Goal: Book appointment/travel/reservation: Book appointment/travel/reservation

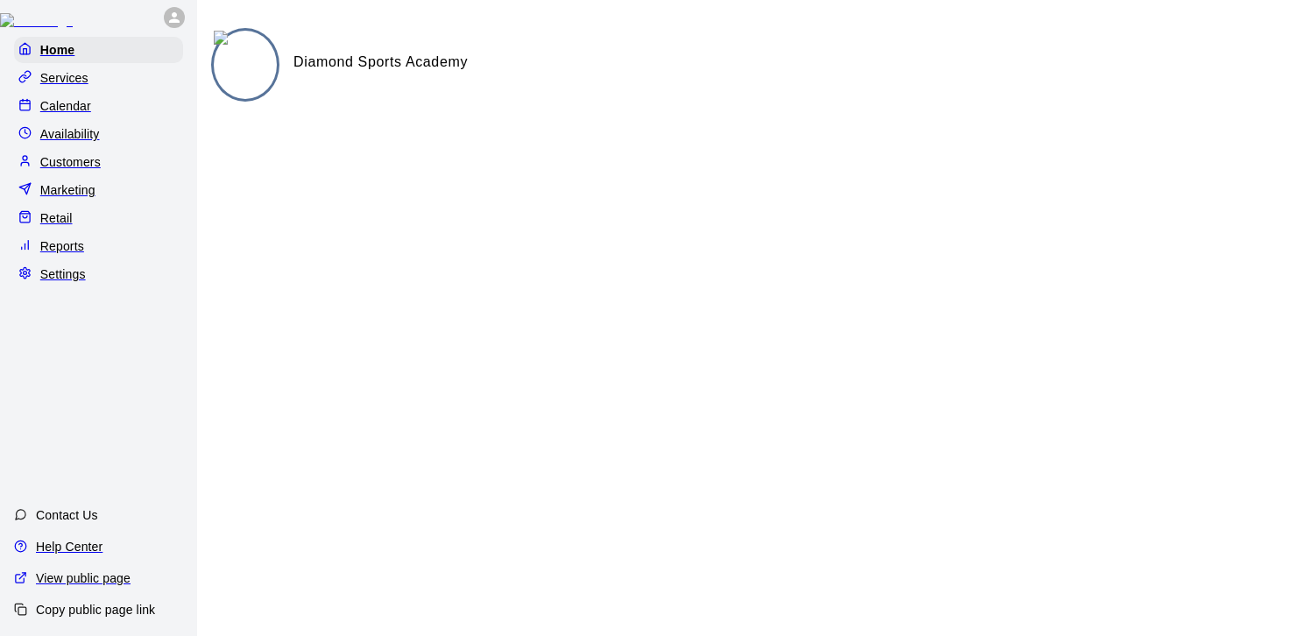
click at [71, 115] on p "Calendar" at bounding box center [65, 106] width 51 height 18
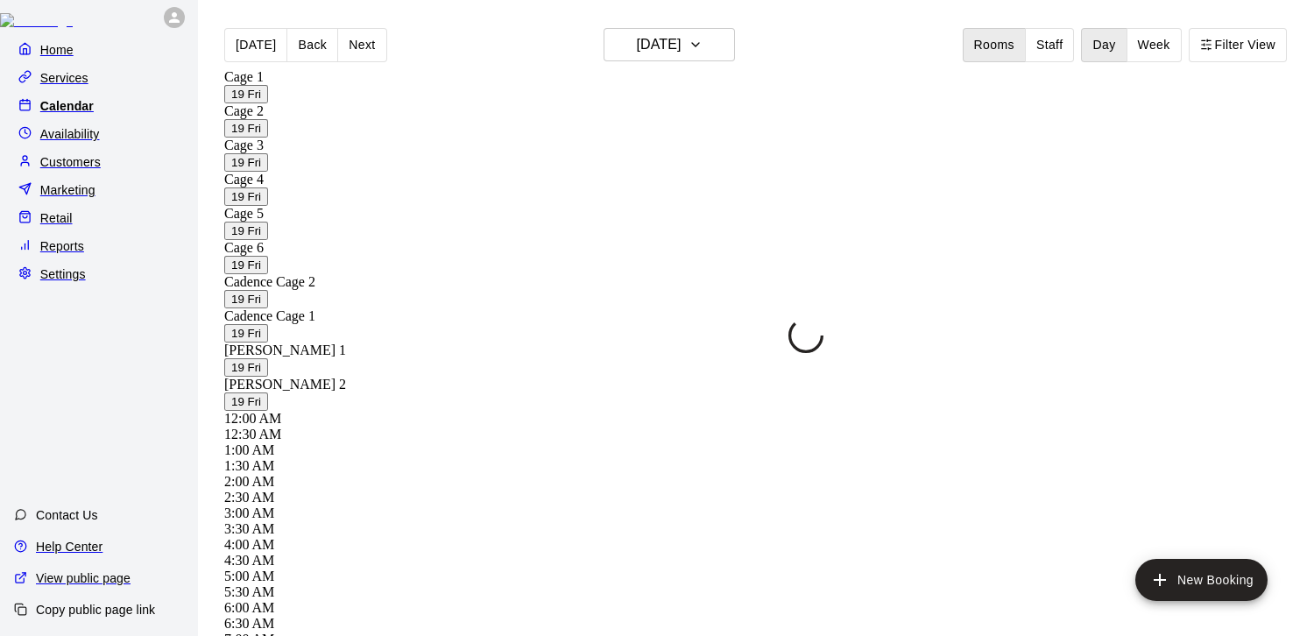
scroll to position [982, 0]
click at [699, 41] on button "[DATE]" at bounding box center [669, 44] width 131 height 33
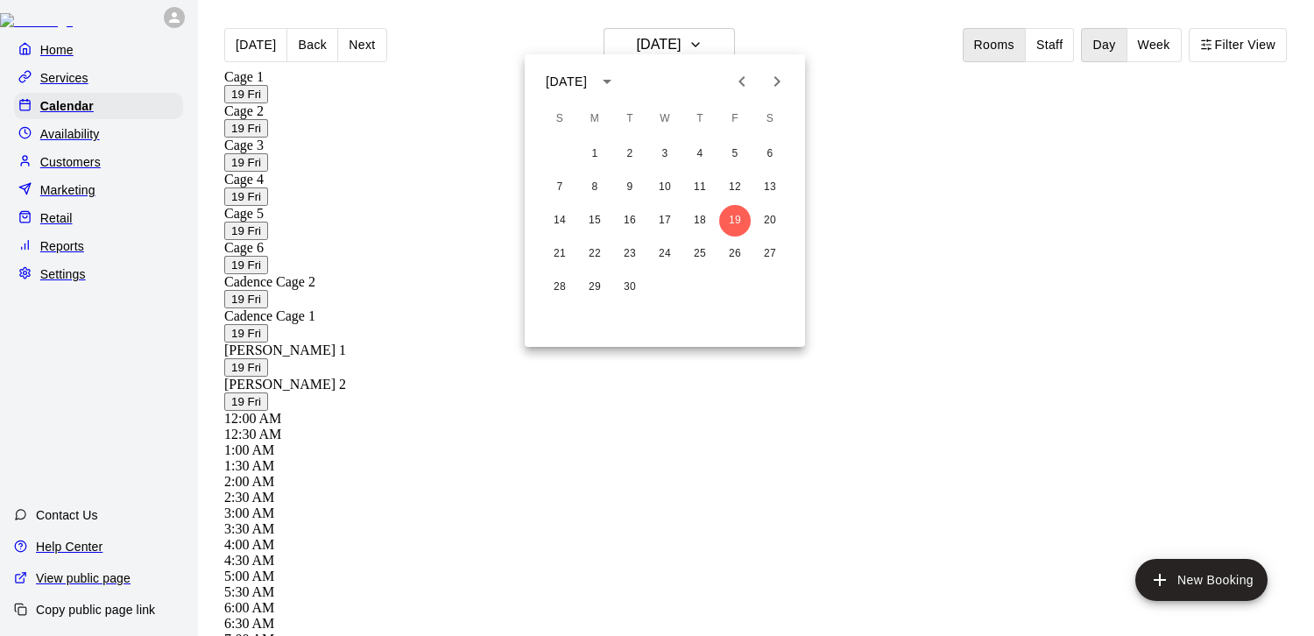
click at [773, 79] on icon "Next month" at bounding box center [777, 81] width 21 height 21
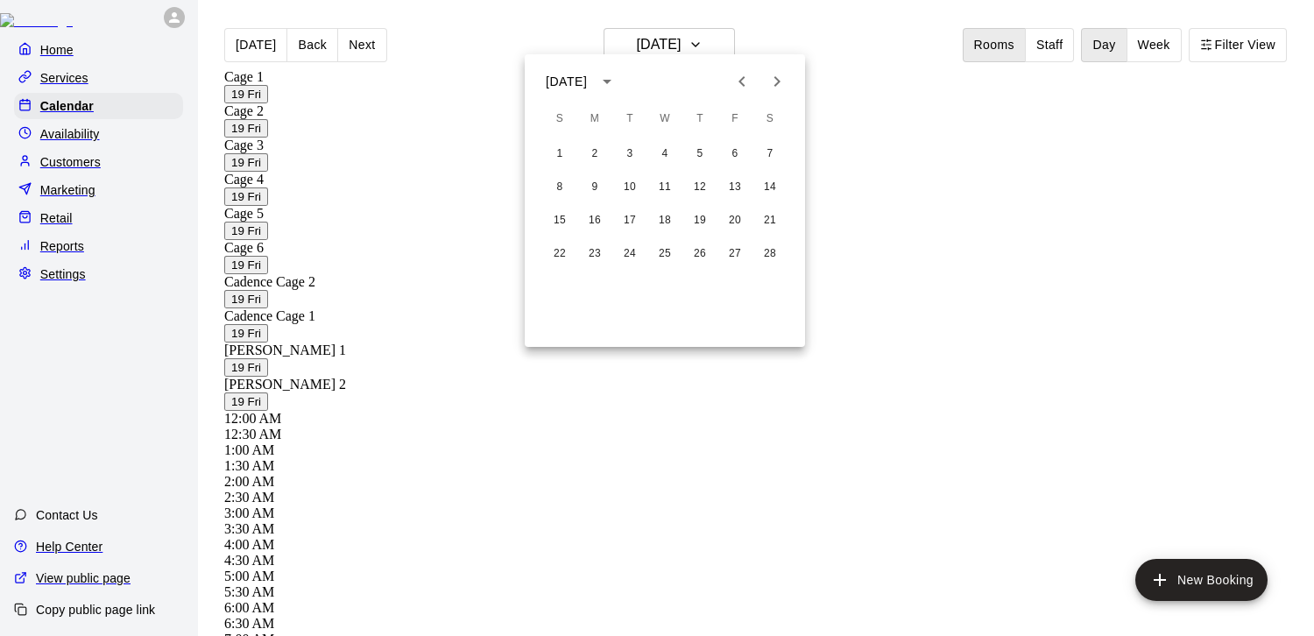
click at [773, 79] on icon "Next month" at bounding box center [777, 81] width 21 height 21
click at [624, 187] on button "7" at bounding box center [630, 188] width 32 height 32
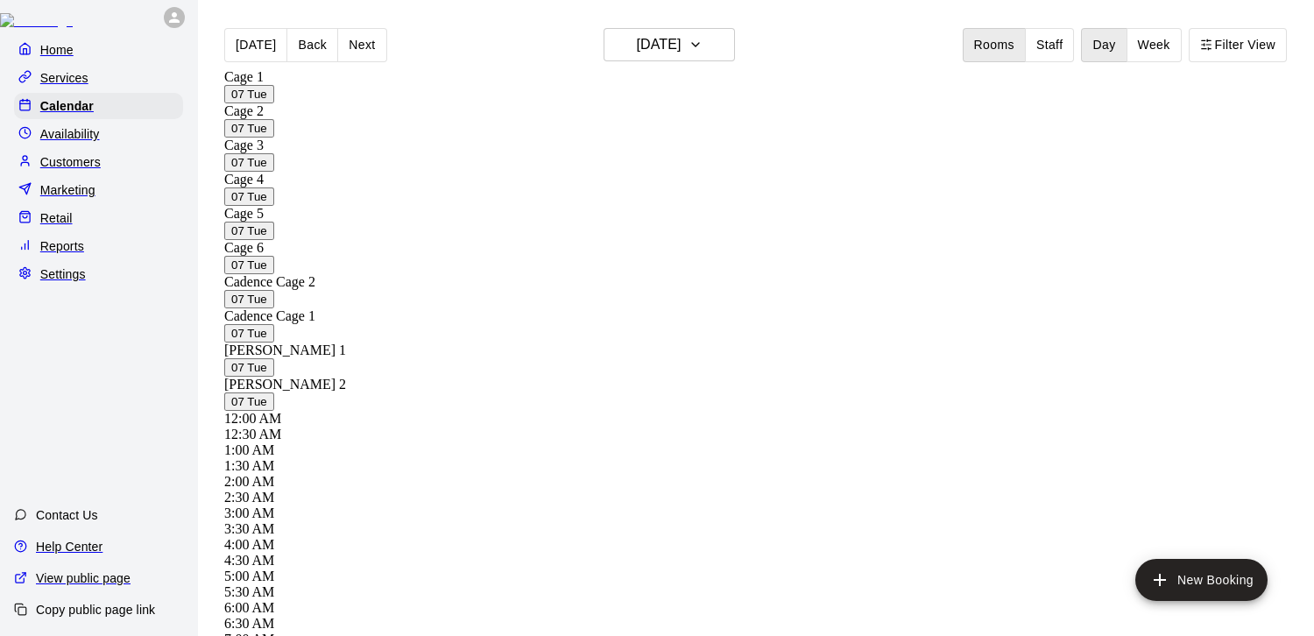
scroll to position [0, 0]
click at [1167, 571] on icon "add" at bounding box center [1159, 579] width 21 height 21
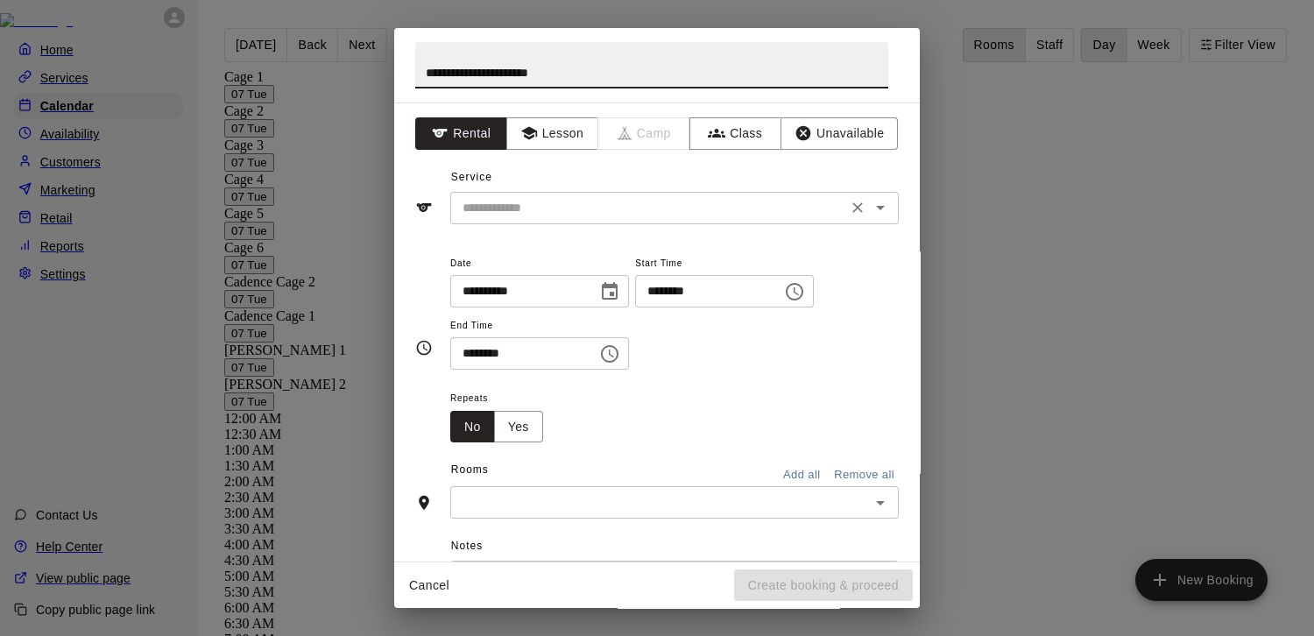
type input "**********"
click at [535, 204] on input "text" at bounding box center [649, 208] width 386 height 22
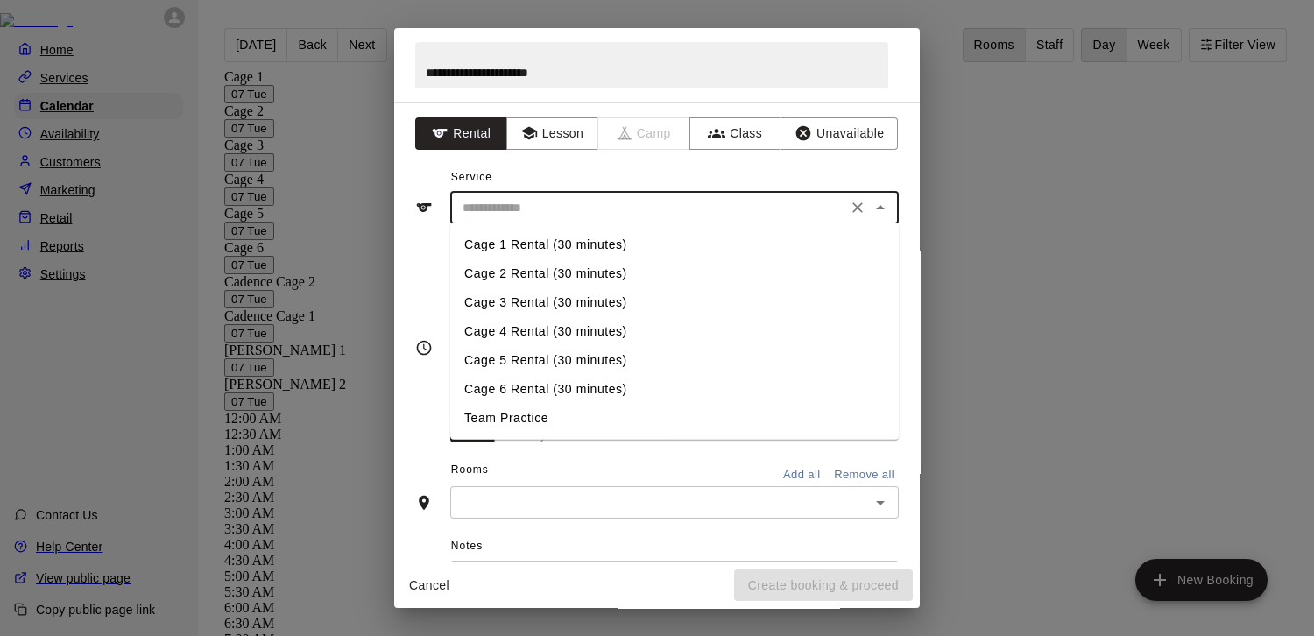
click at [533, 272] on li "Cage 2 Rental (30 minutes)" at bounding box center [674, 273] width 449 height 29
type input "**********"
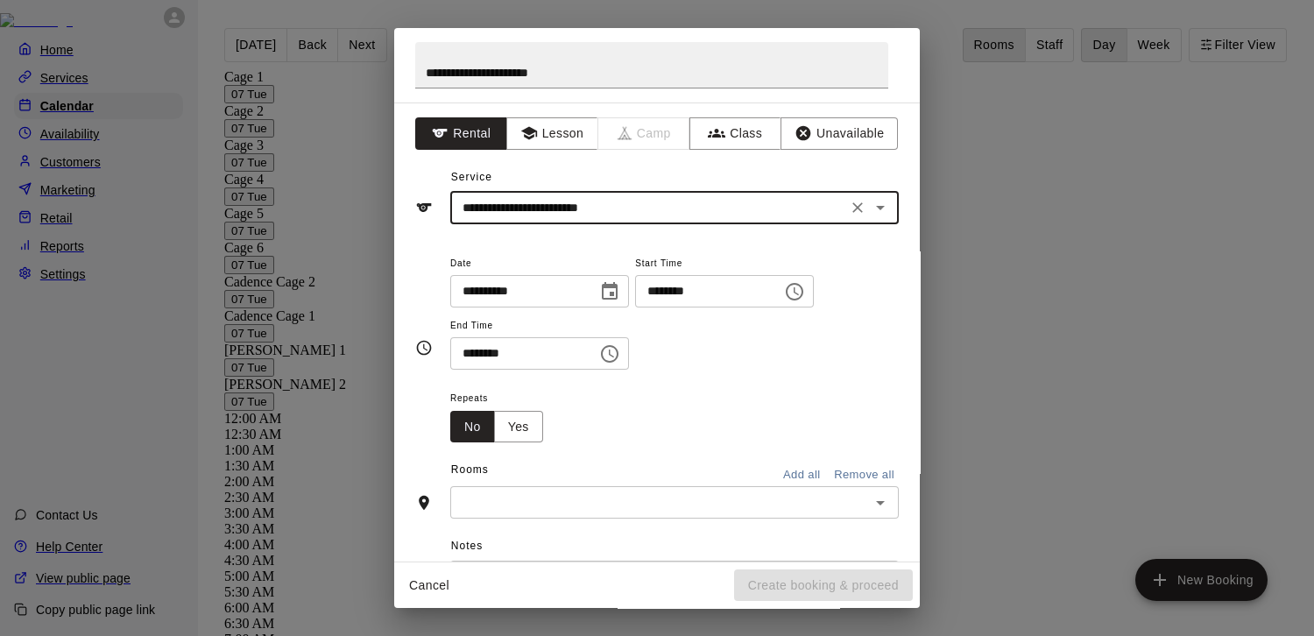
click at [777, 309] on button "Choose time, selected time is 2:00 PM" at bounding box center [794, 291] width 35 height 35
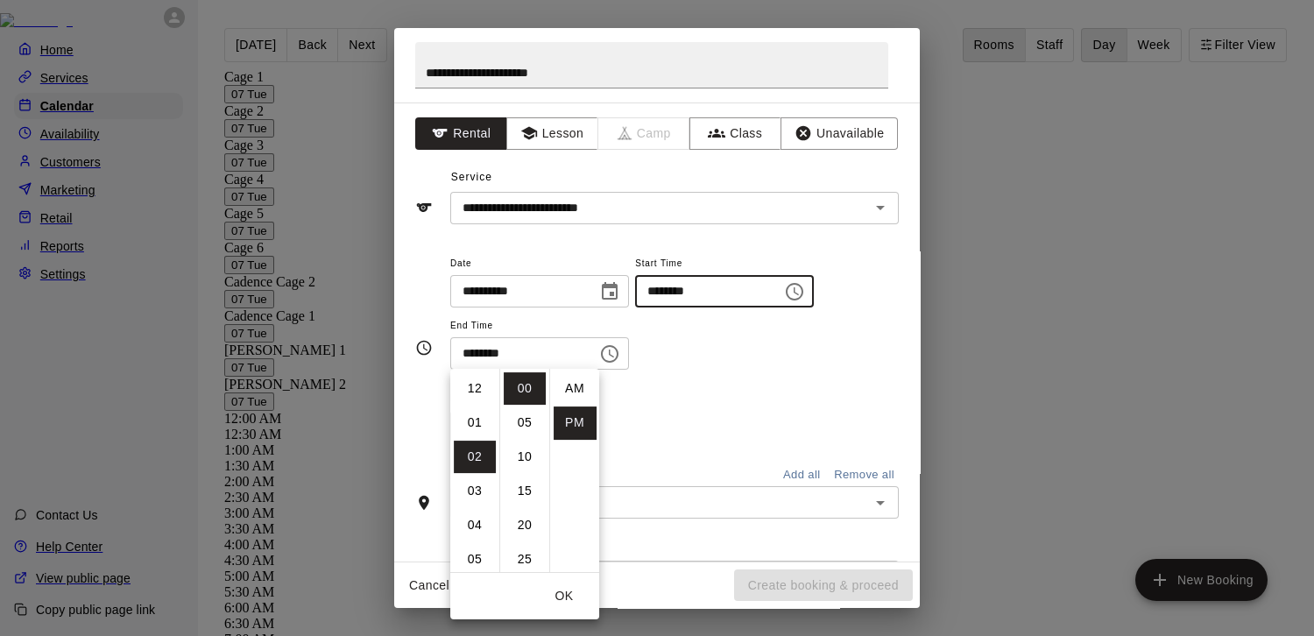
scroll to position [31, 0]
click at [482, 499] on li "05" at bounding box center [475, 491] width 42 height 32
type input "********"
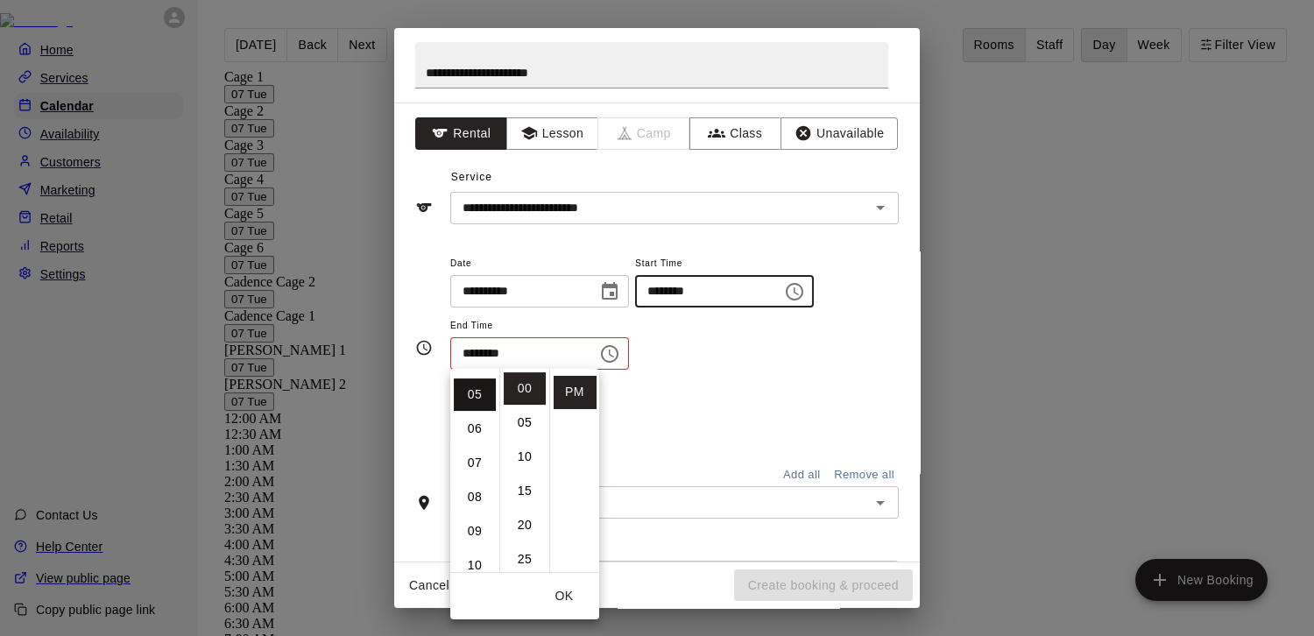
scroll to position [171, 0]
click at [690, 442] on div "Repeats No Yes" at bounding box center [674, 414] width 449 height 55
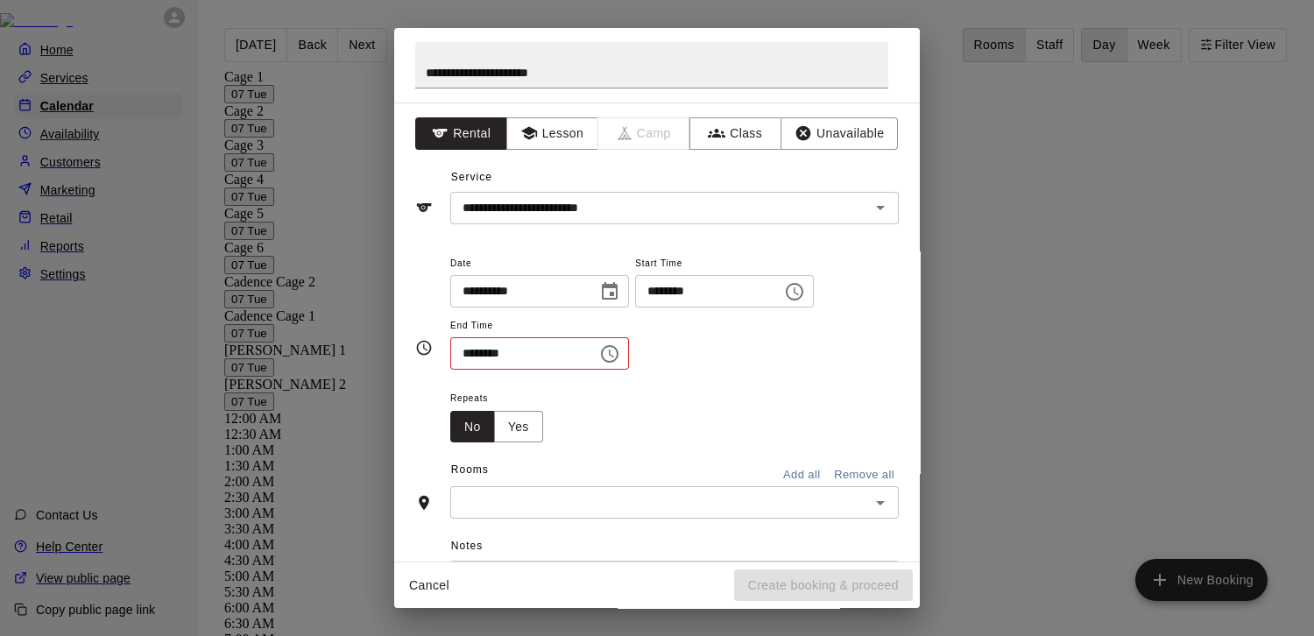
click at [619, 363] on icon "Choose time, selected time is 2:30 PM" at bounding box center [610, 354] width 18 height 18
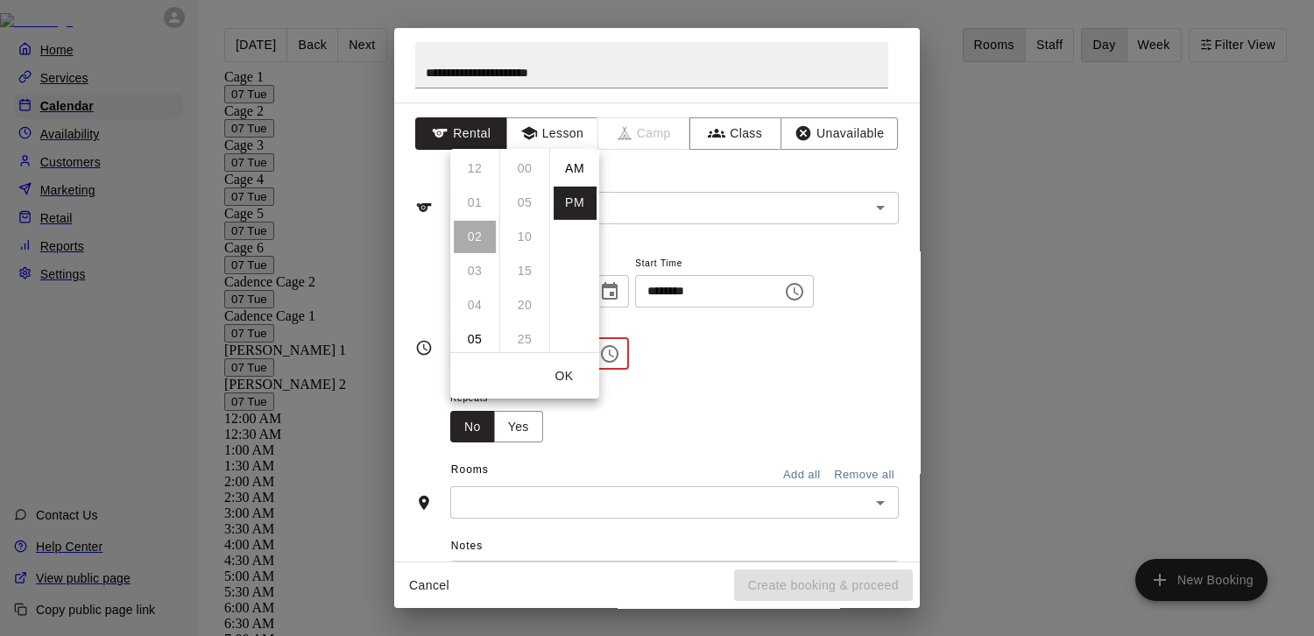
scroll to position [31, 0]
click at [480, 315] on li "09" at bounding box center [475, 310] width 42 height 32
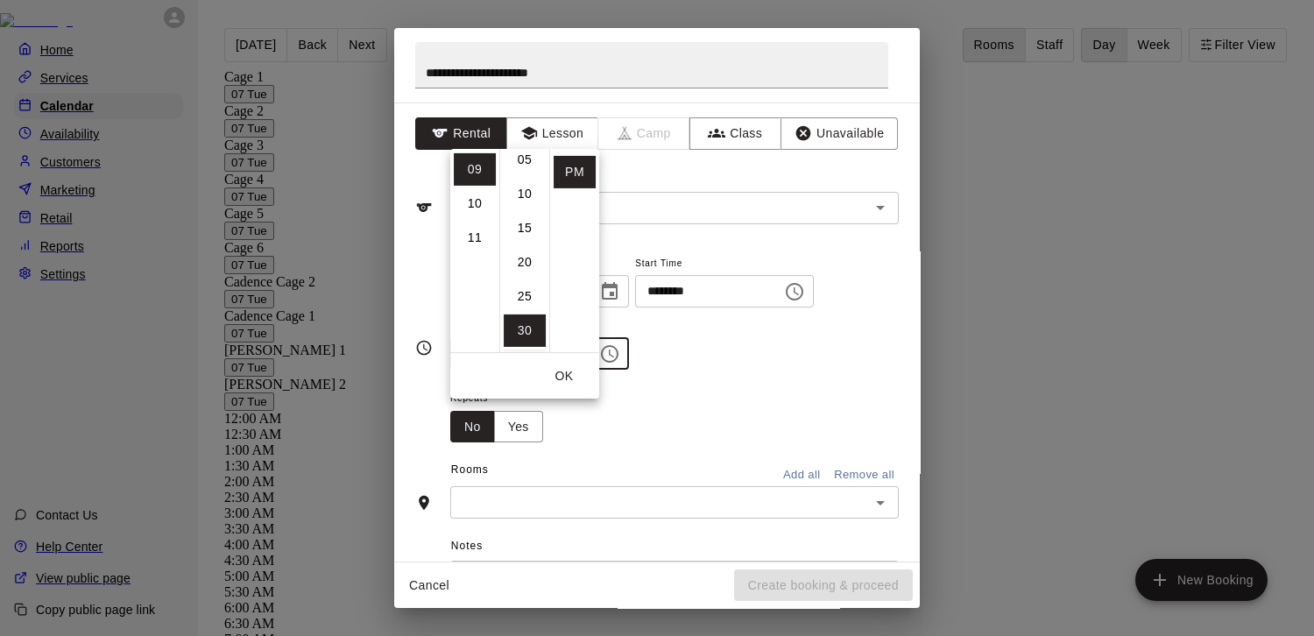
scroll to position [18, 0]
click at [527, 172] on li "00" at bounding box center [525, 168] width 42 height 32
type input "********"
click at [745, 337] on div "**********" at bounding box center [674, 311] width 449 height 118
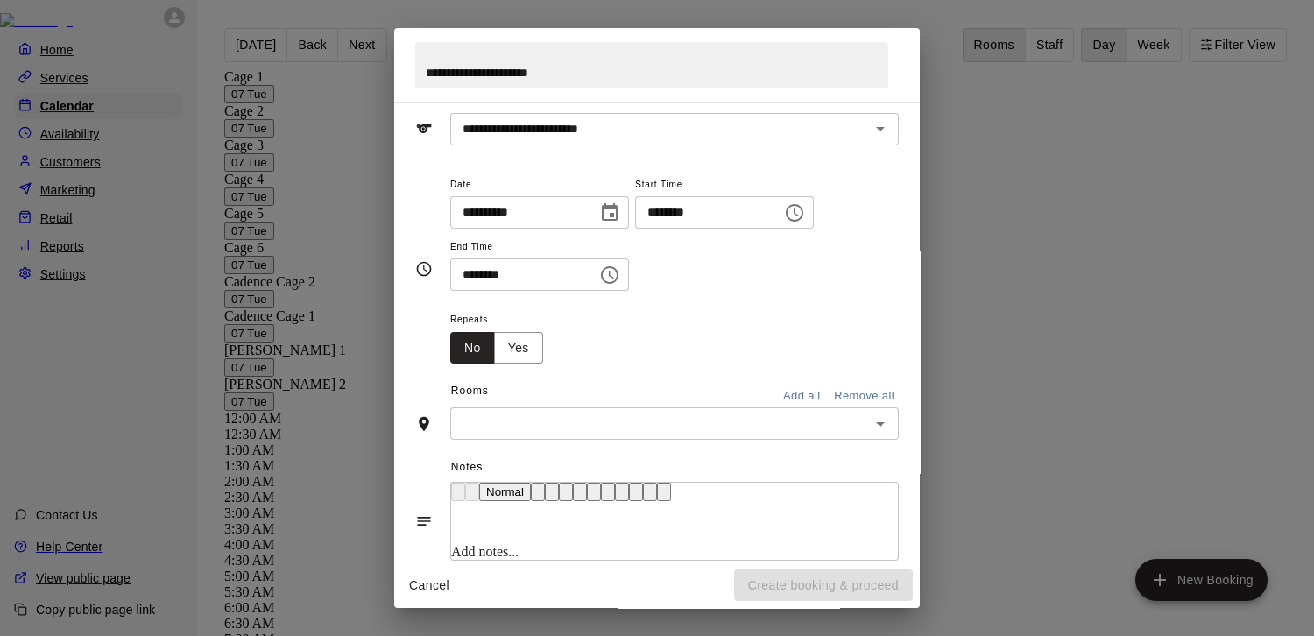
scroll to position [81, 0]
click at [573, 432] on input "text" at bounding box center [660, 421] width 409 height 22
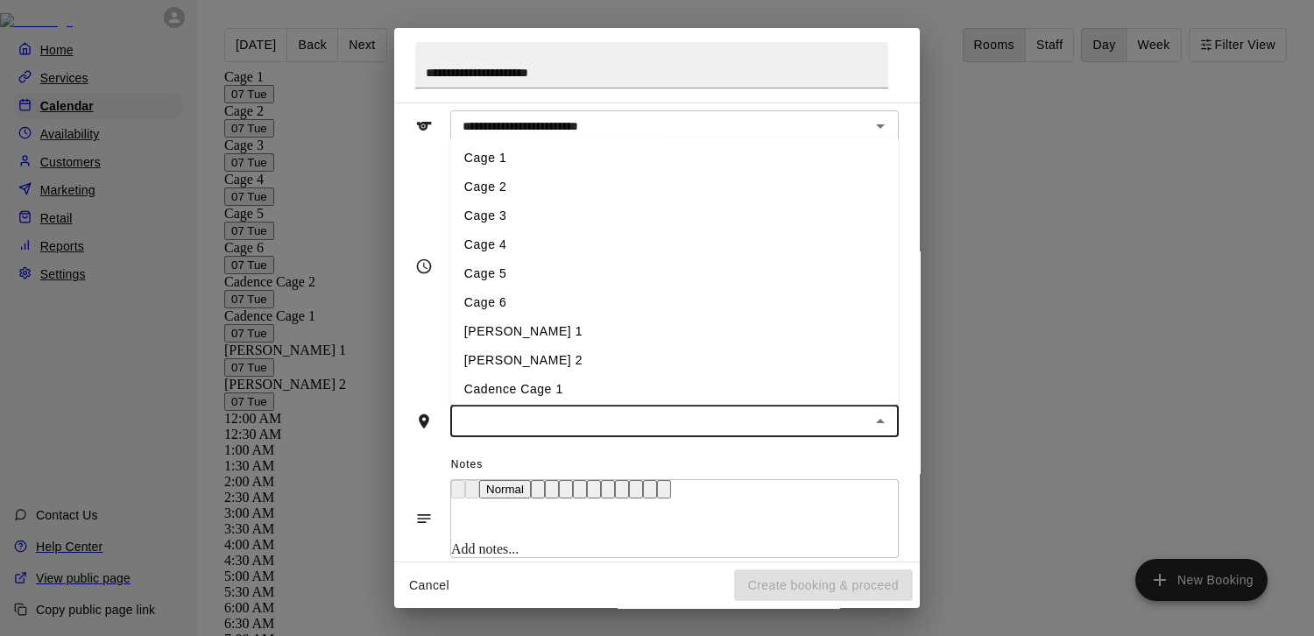
click at [541, 202] on li "Cage 2" at bounding box center [674, 187] width 449 height 29
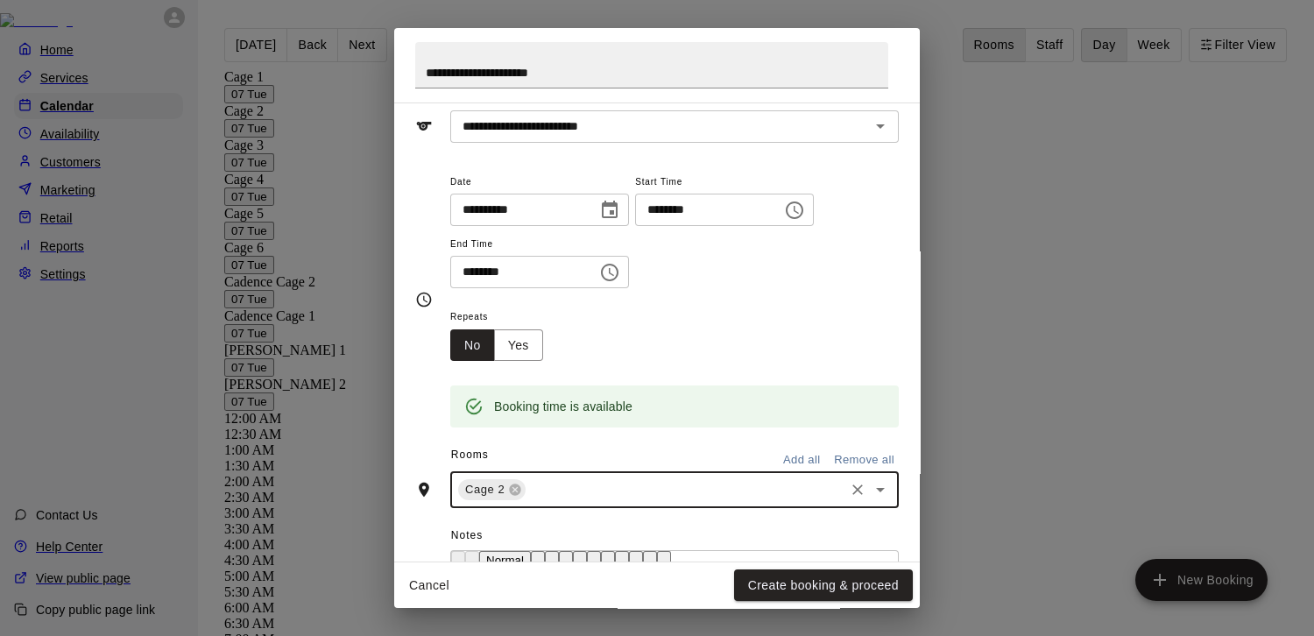
click at [574, 501] on input "text" at bounding box center [685, 490] width 314 height 22
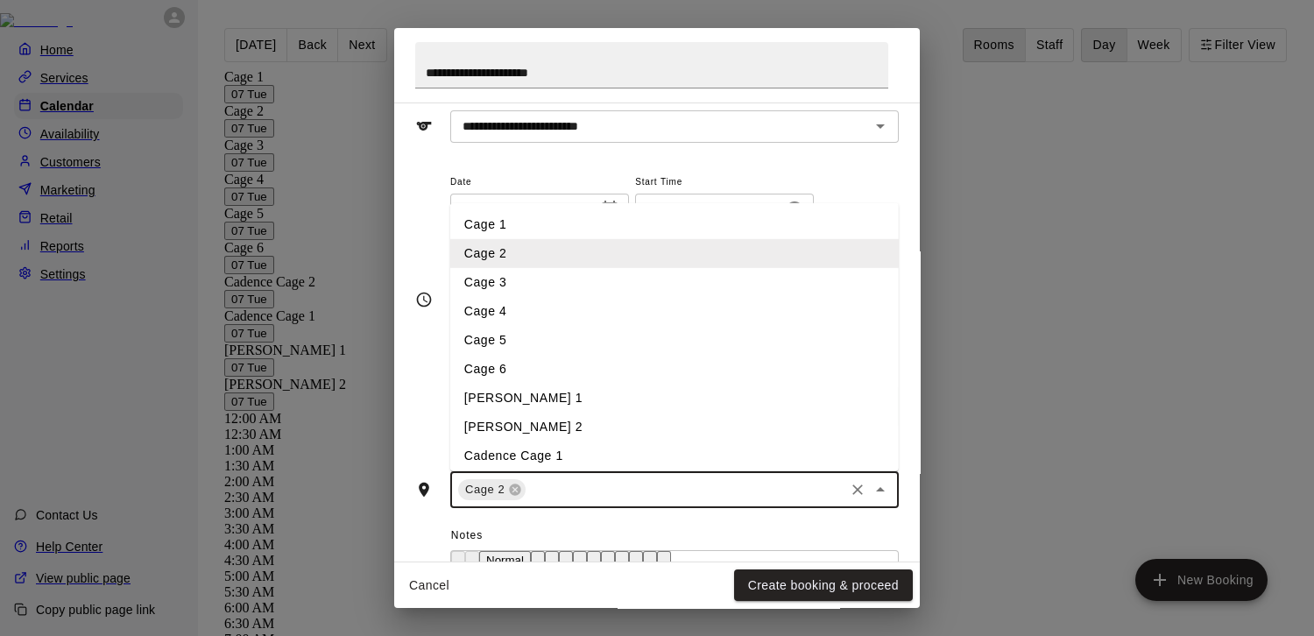
click at [546, 297] on li "Cage 3" at bounding box center [674, 282] width 449 height 29
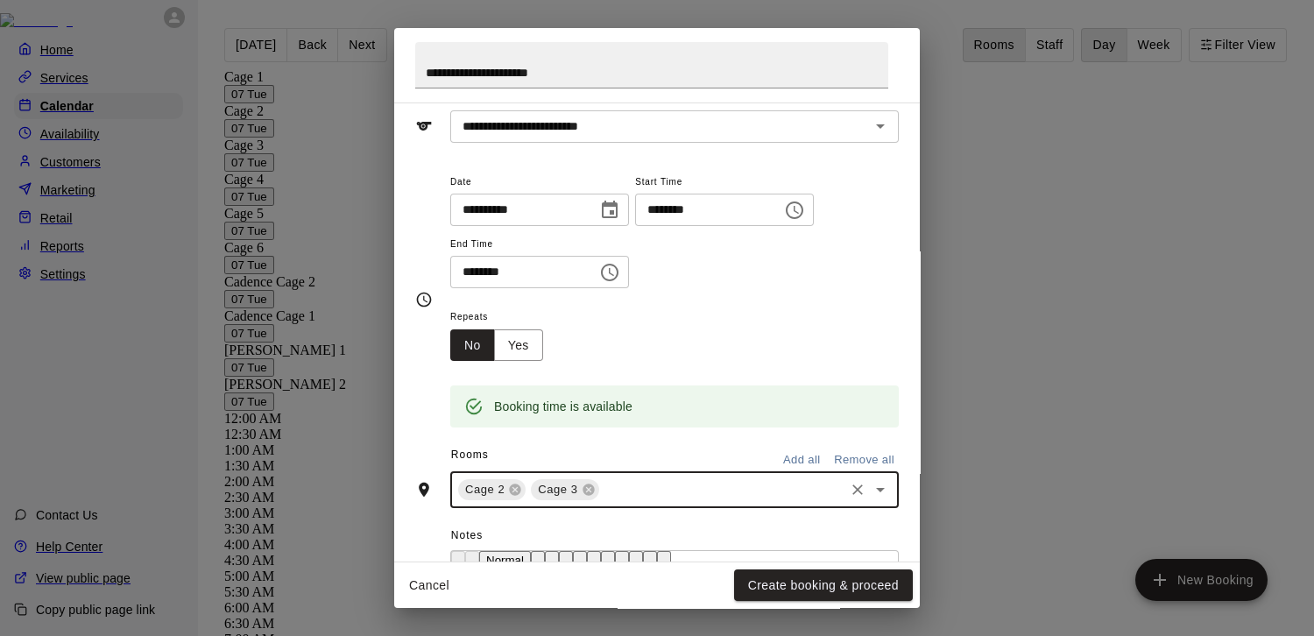
click at [608, 501] on input "text" at bounding box center [722, 490] width 240 height 22
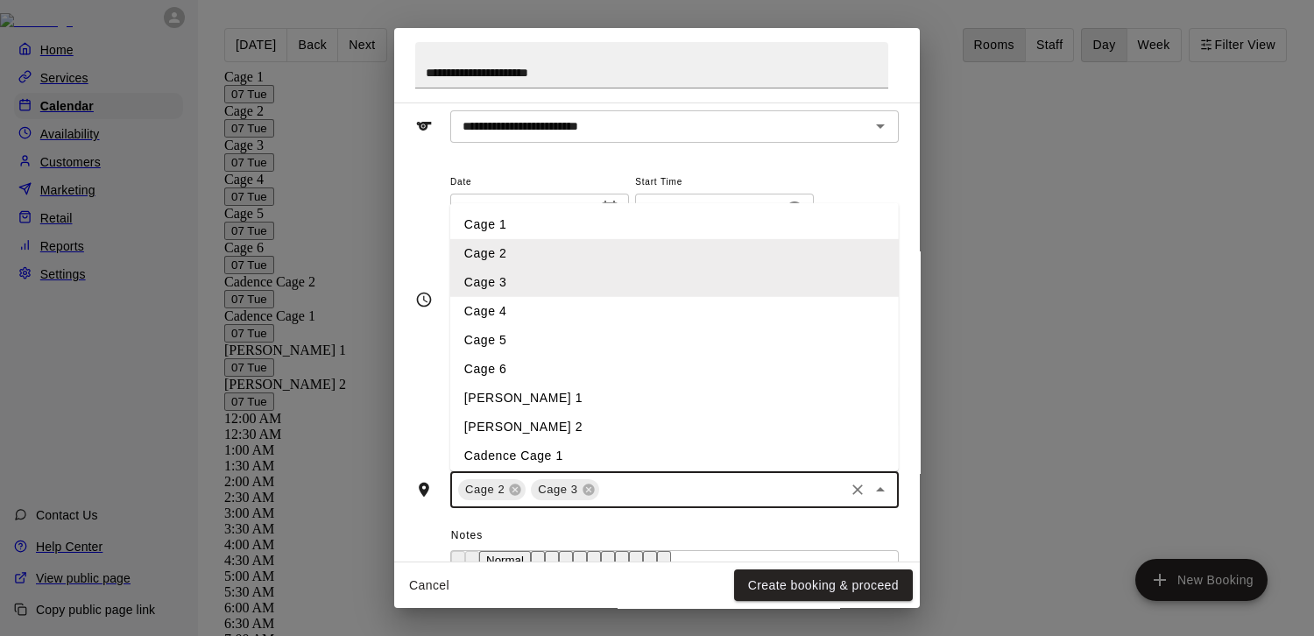
click at [566, 326] on li "Cage 4" at bounding box center [674, 311] width 449 height 29
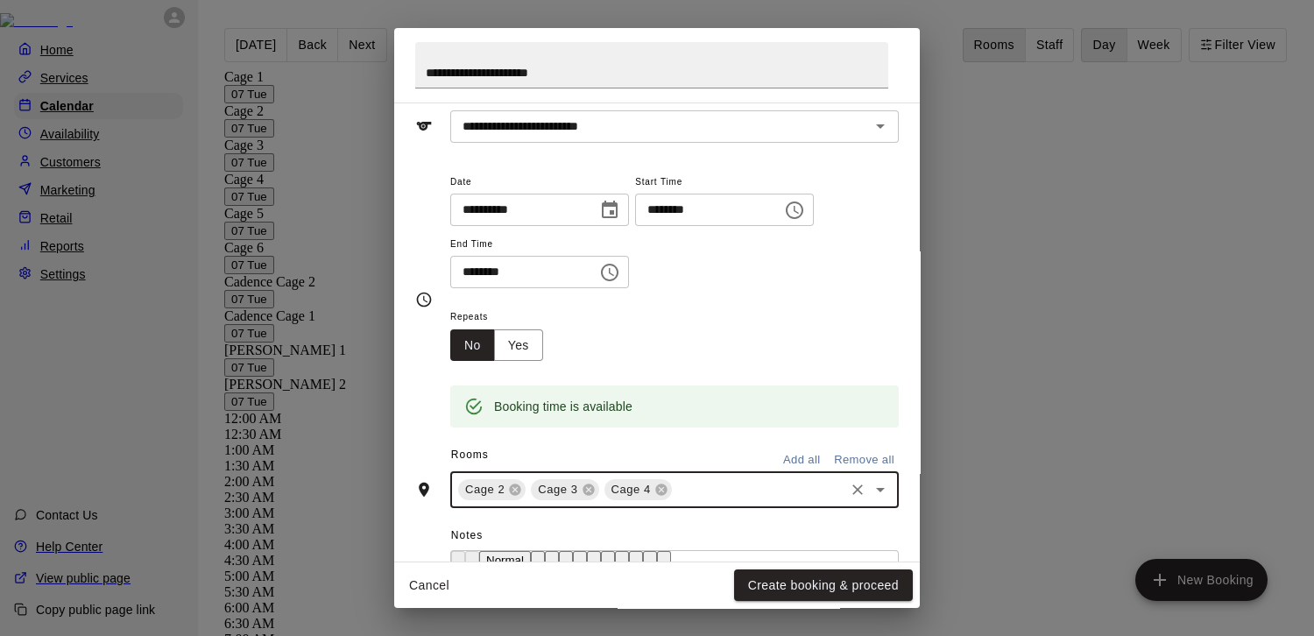
click at [692, 501] on input "text" at bounding box center [758, 490] width 167 height 22
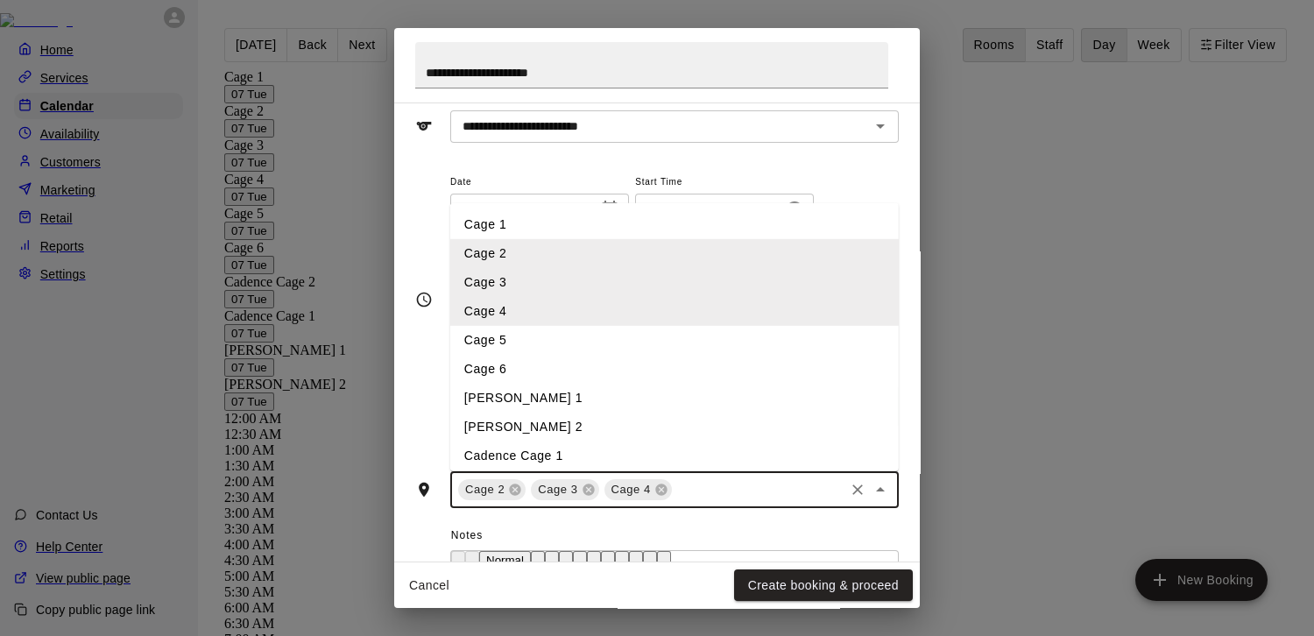
click at [632, 355] on li "Cage 5" at bounding box center [674, 340] width 449 height 29
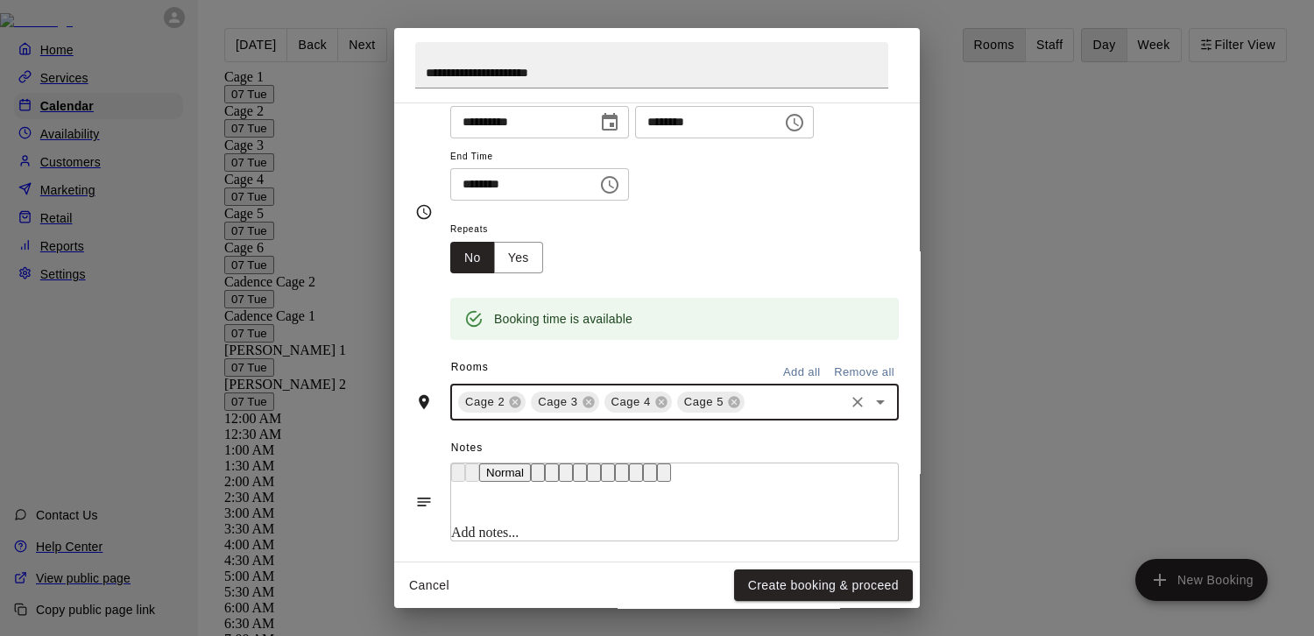
scroll to position [179, 0]
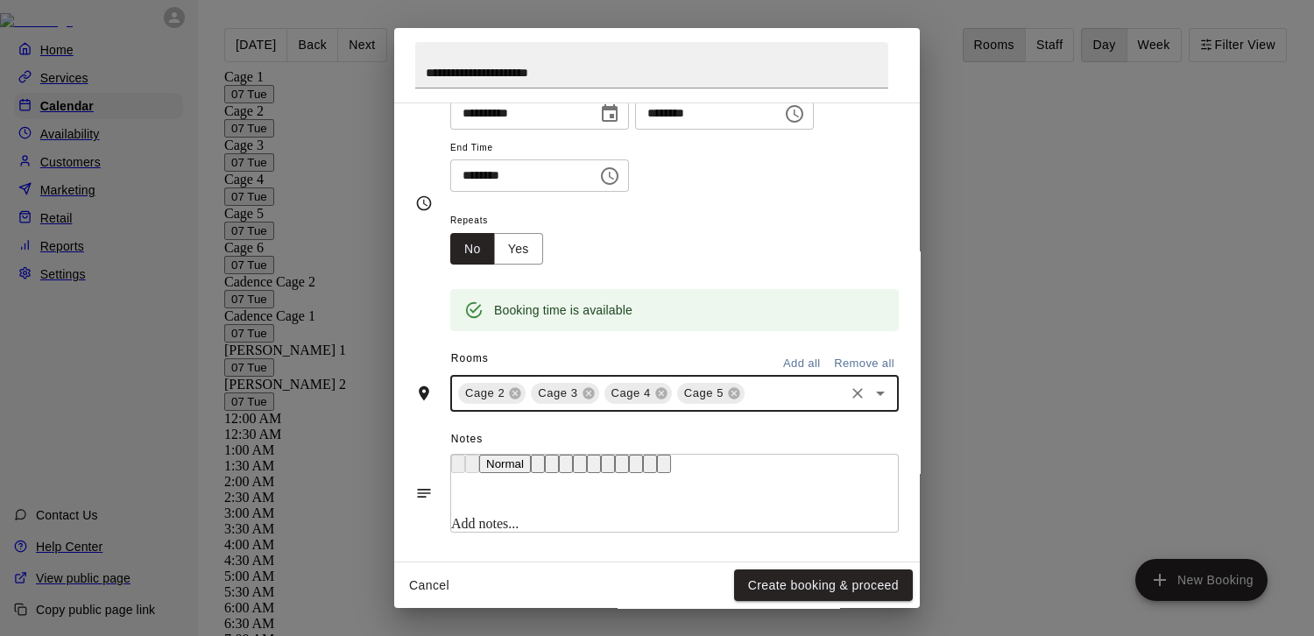
click at [754, 405] on input "text" at bounding box center [794, 394] width 95 height 22
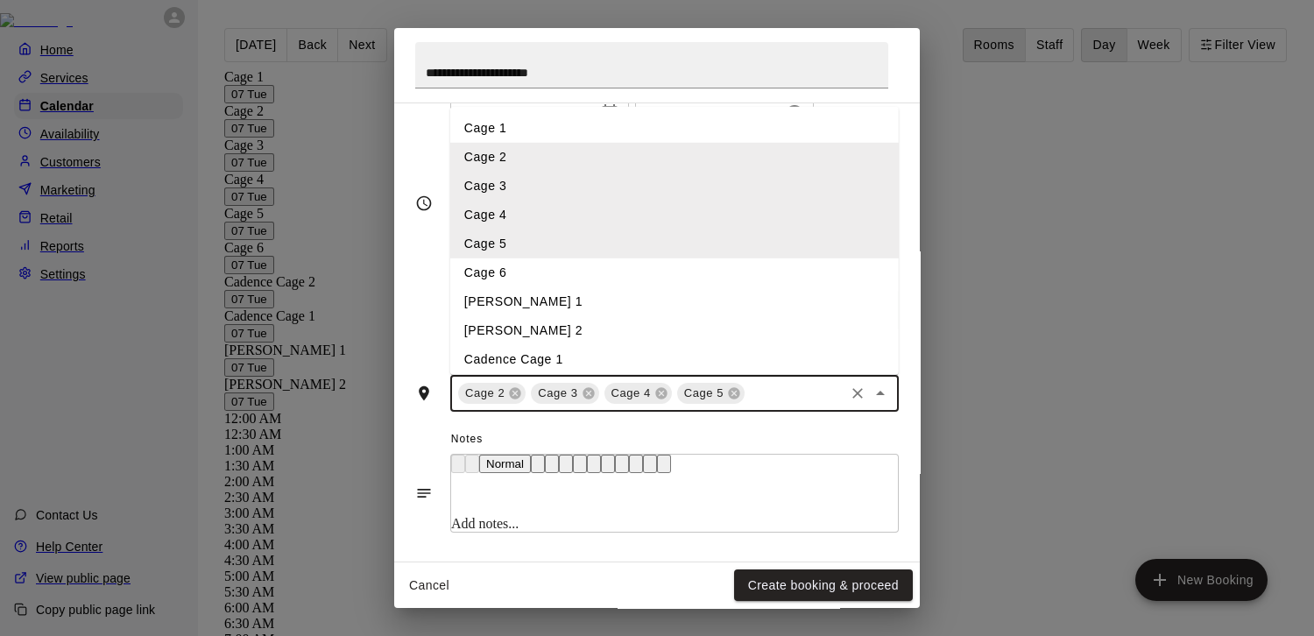
click at [718, 287] on li "Cage 6" at bounding box center [674, 272] width 449 height 29
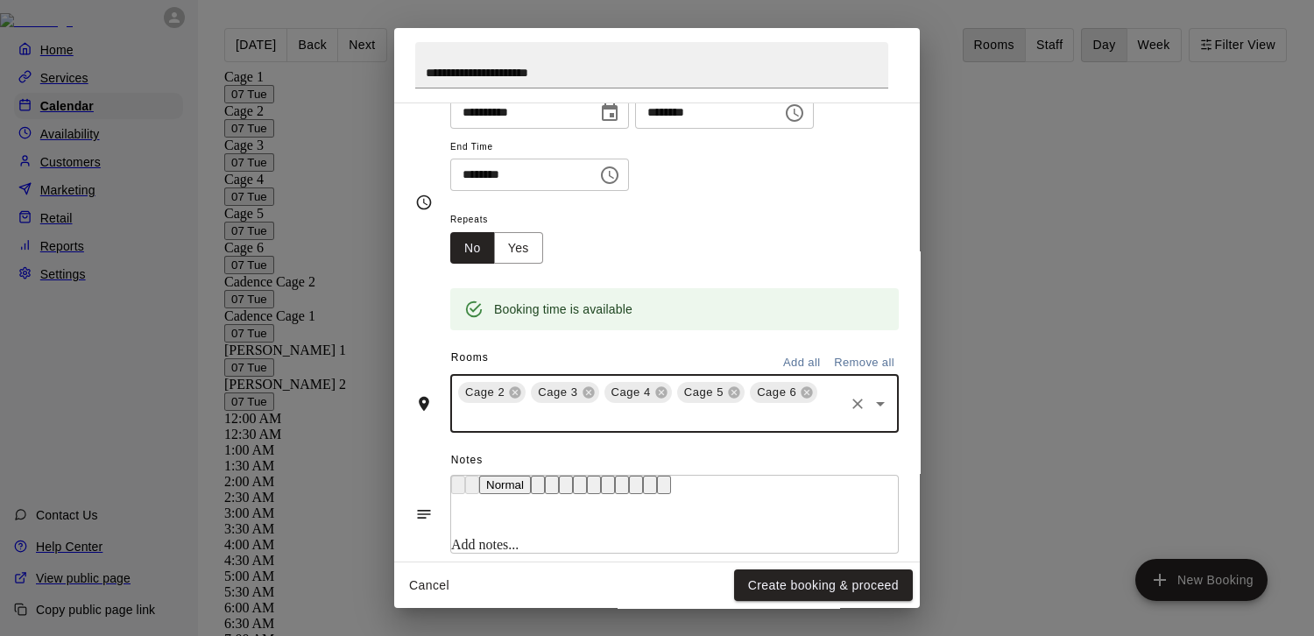
click at [461, 401] on span "Cage 2" at bounding box center [484, 393] width 53 height 18
click at [479, 428] on input "text" at bounding box center [649, 417] width 386 height 22
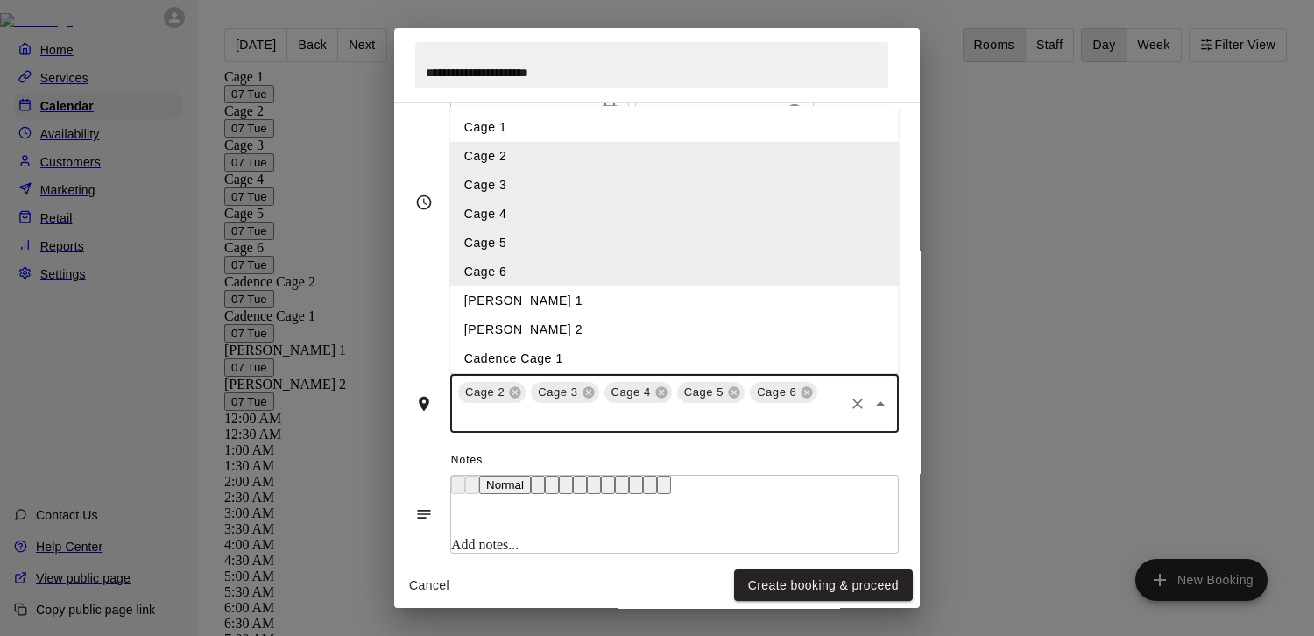
click at [520, 142] on li "Cage 1" at bounding box center [674, 127] width 449 height 29
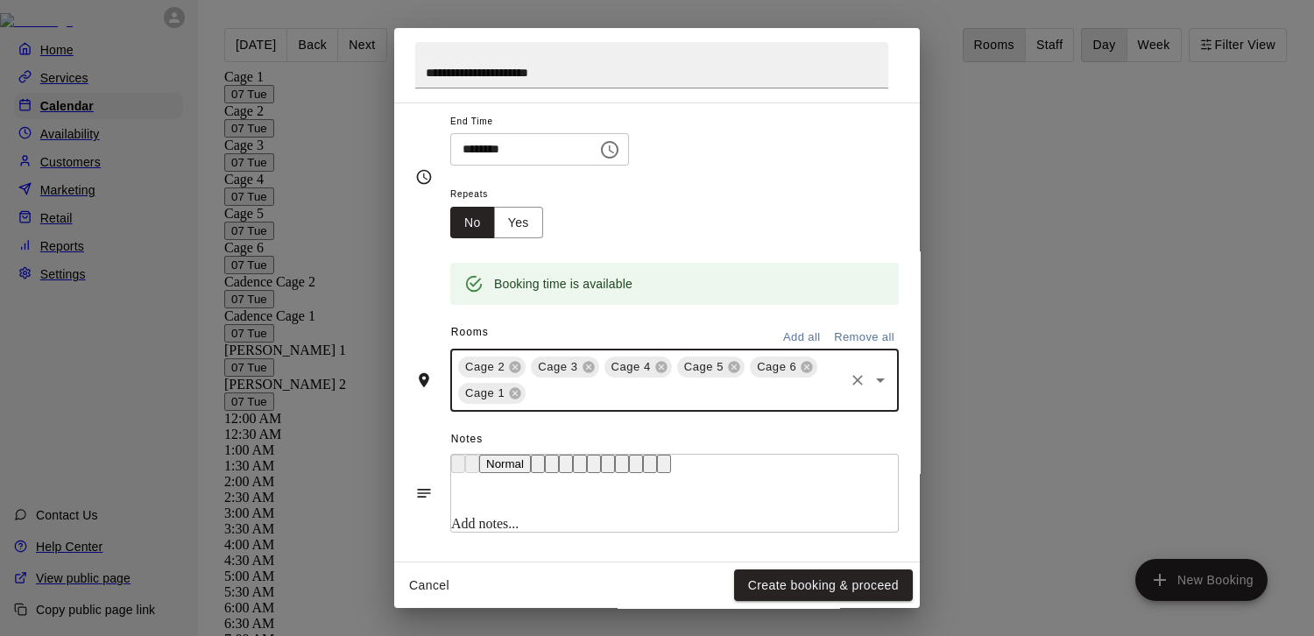
scroll to position [397, 0]
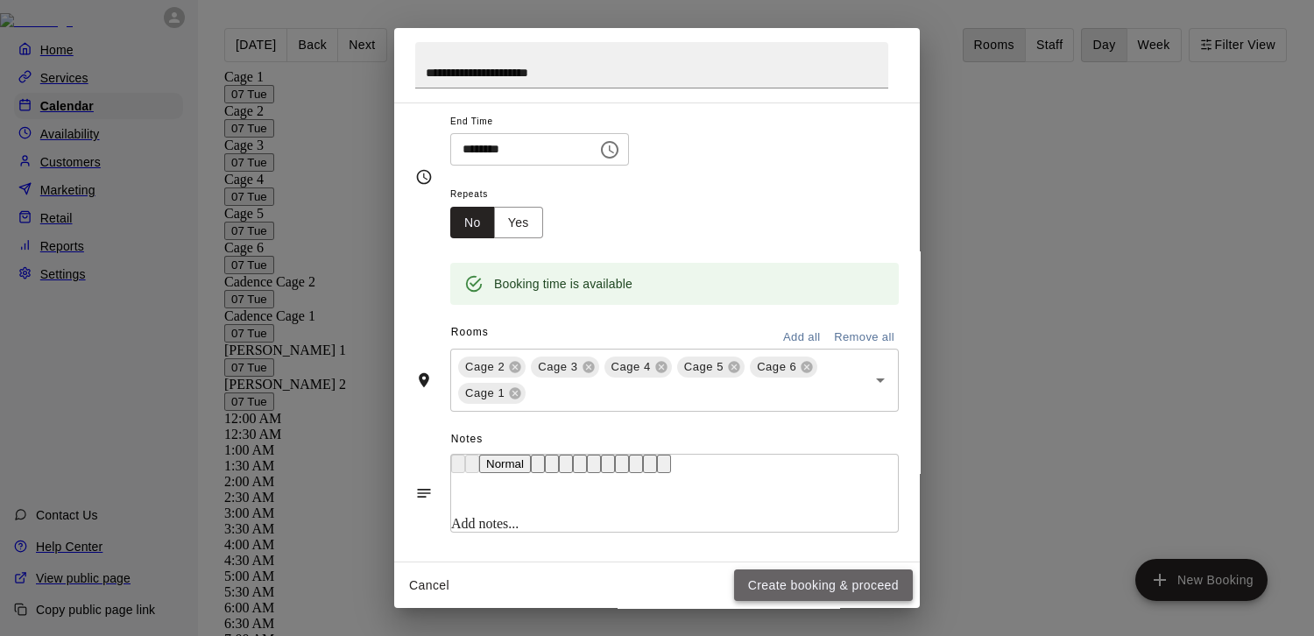
click at [798, 586] on button "Create booking & proceed" at bounding box center [823, 585] width 179 height 32
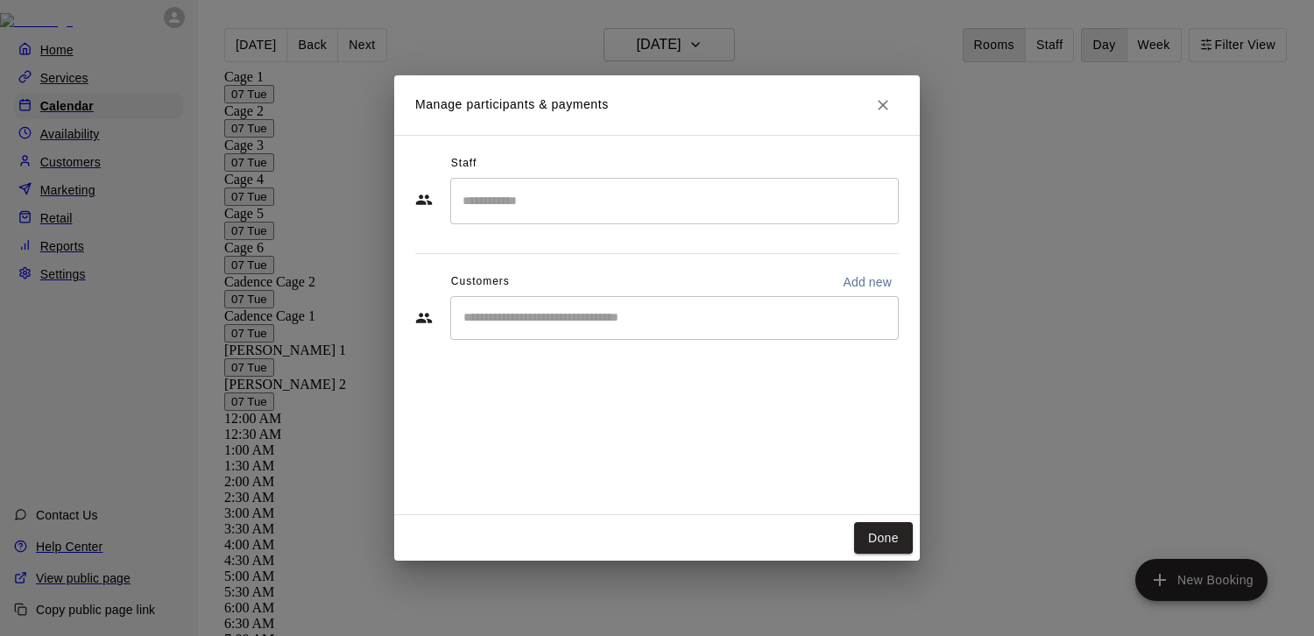
click at [570, 216] on input "Search staff" at bounding box center [674, 201] width 433 height 31
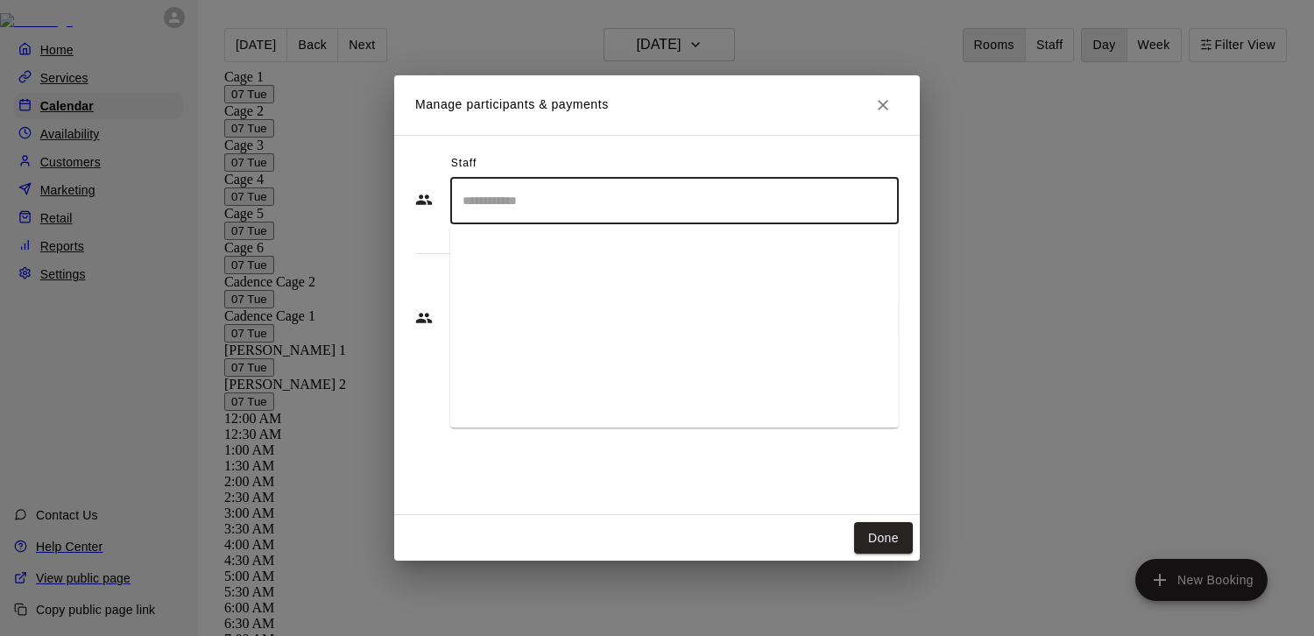
scroll to position [1464, 0]
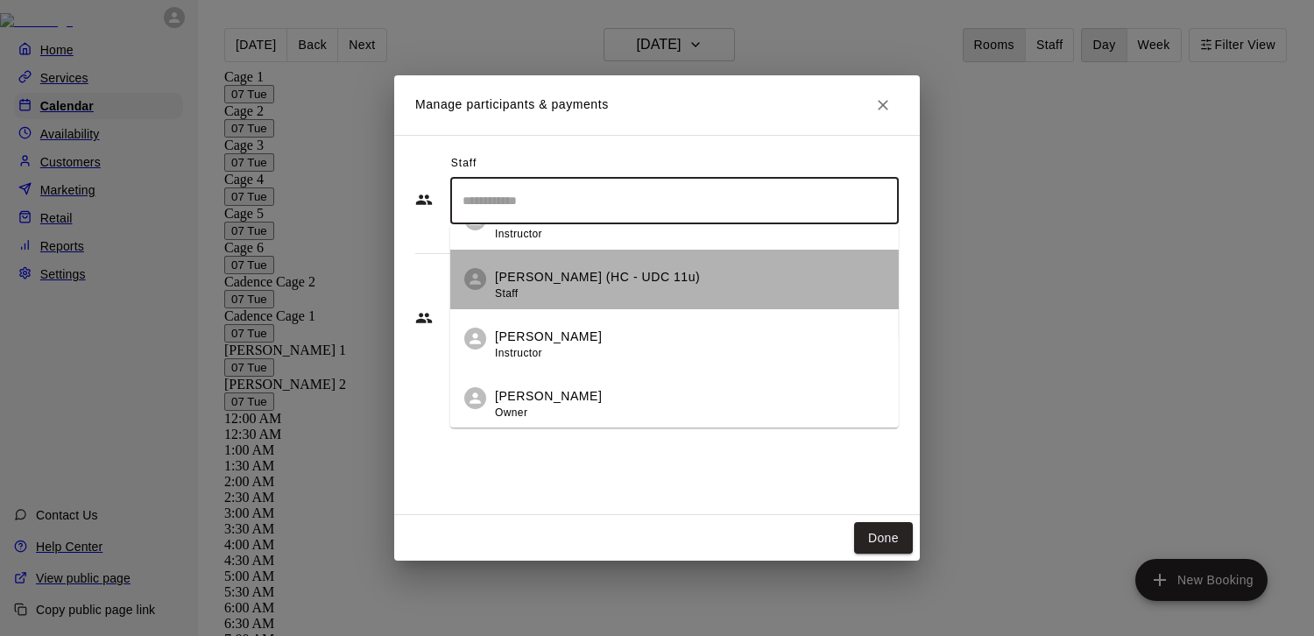
click at [557, 286] on p "[PERSON_NAME] (HC - UDC 11u)" at bounding box center [597, 277] width 205 height 18
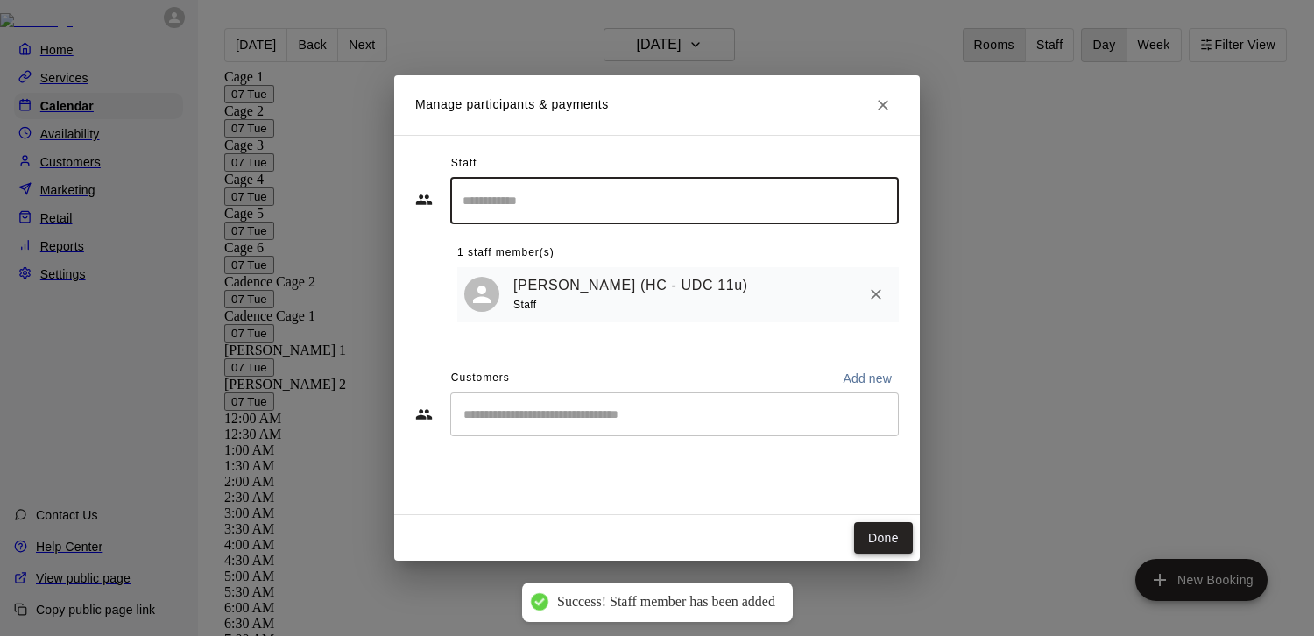
click at [887, 527] on button "Done" at bounding box center [883, 538] width 59 height 32
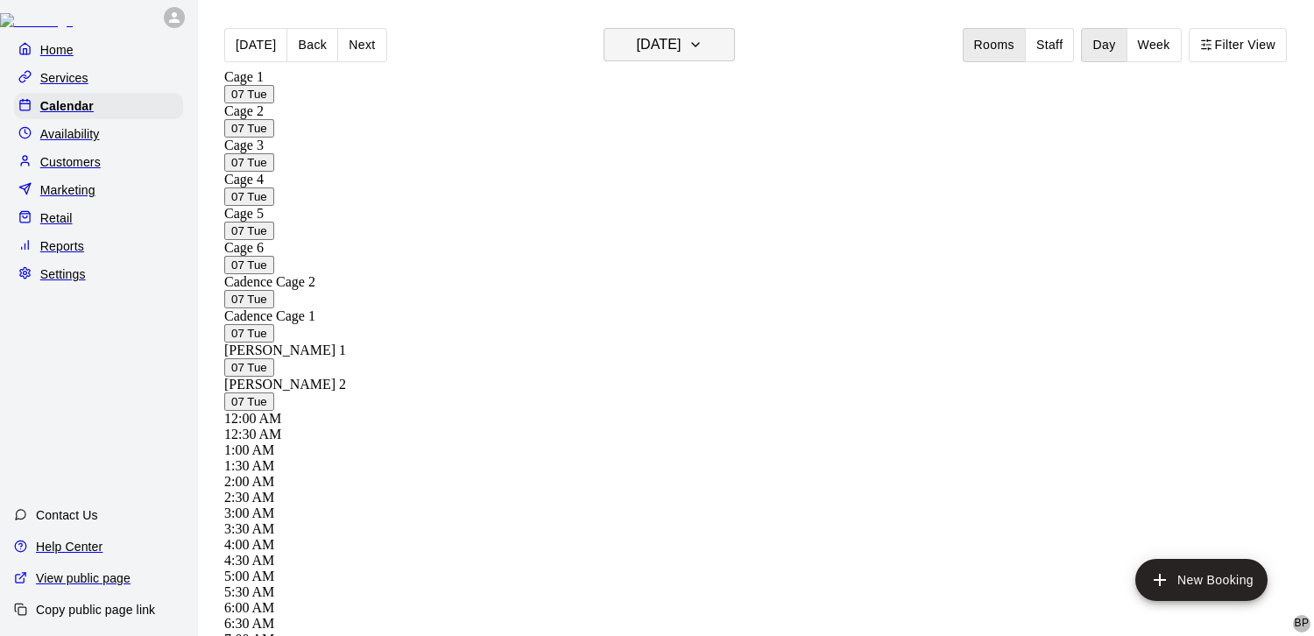
click at [645, 39] on h6 "[DATE]" at bounding box center [658, 44] width 45 height 25
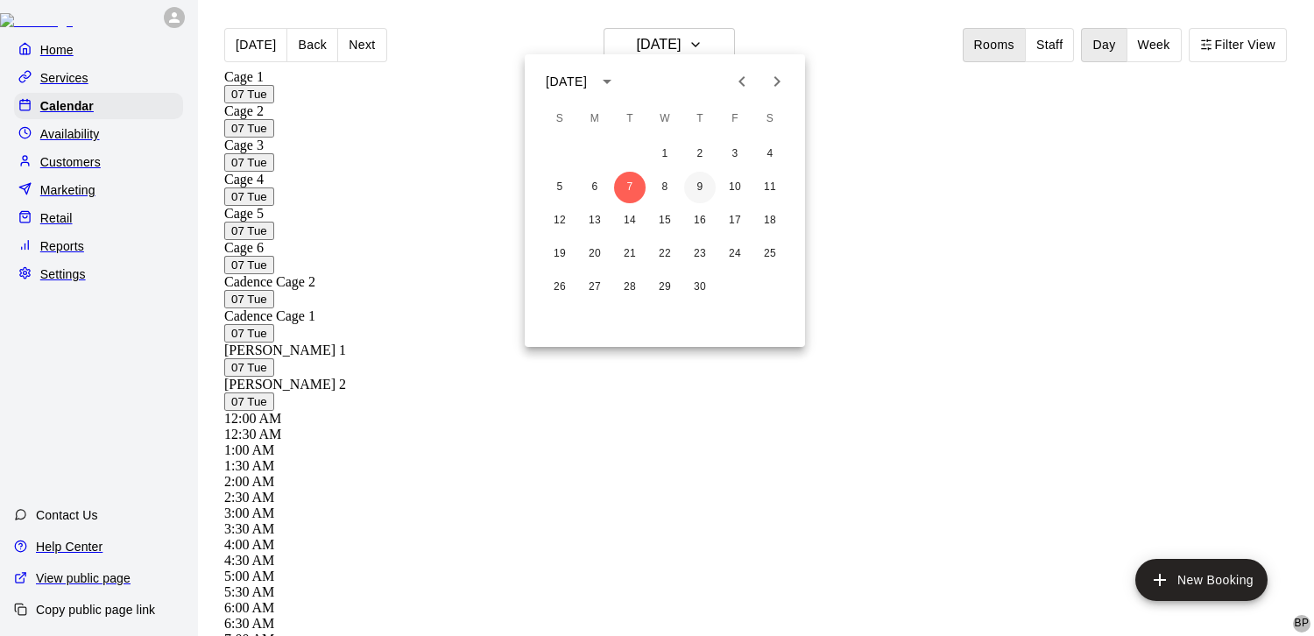
click at [689, 188] on button "9" at bounding box center [700, 188] width 32 height 32
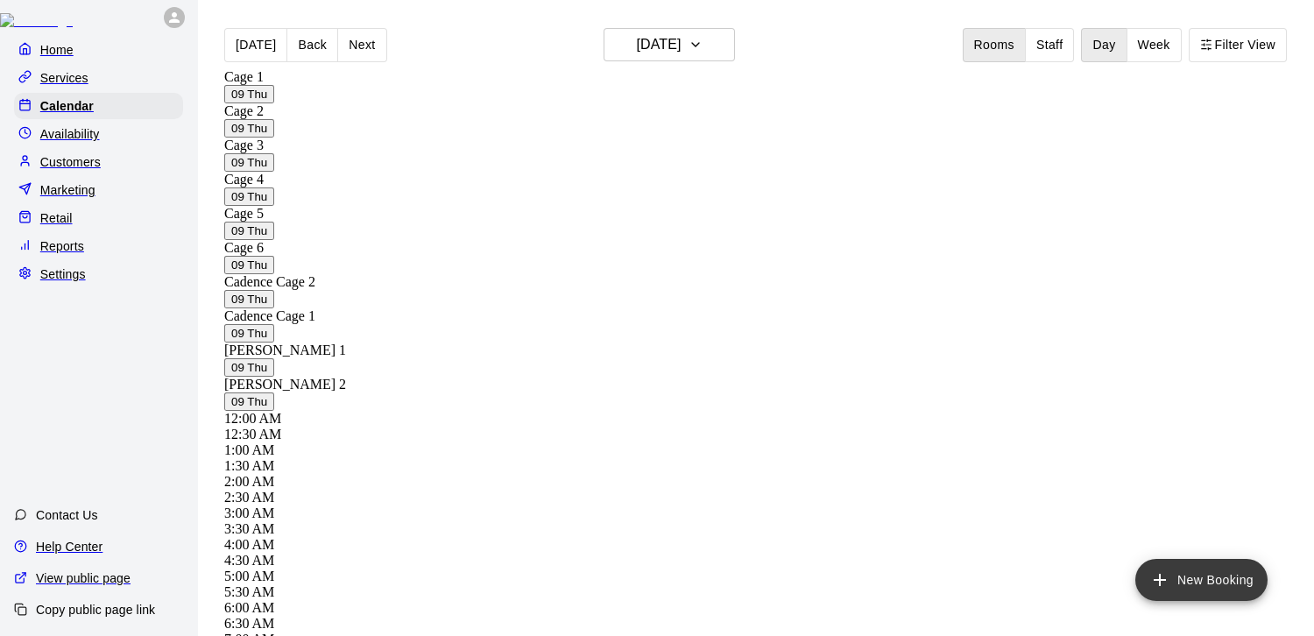
click at [1173, 582] on button "New Booking" at bounding box center [1201, 580] width 132 height 42
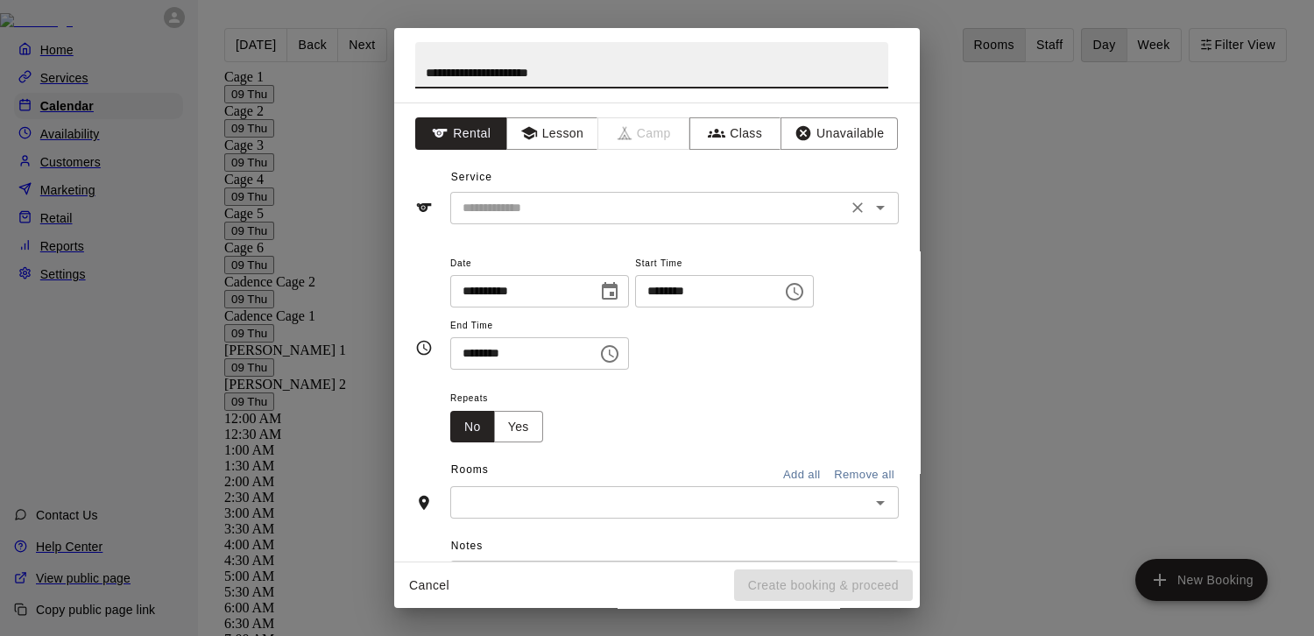
type input "**********"
click at [548, 200] on input "text" at bounding box center [649, 208] width 386 height 22
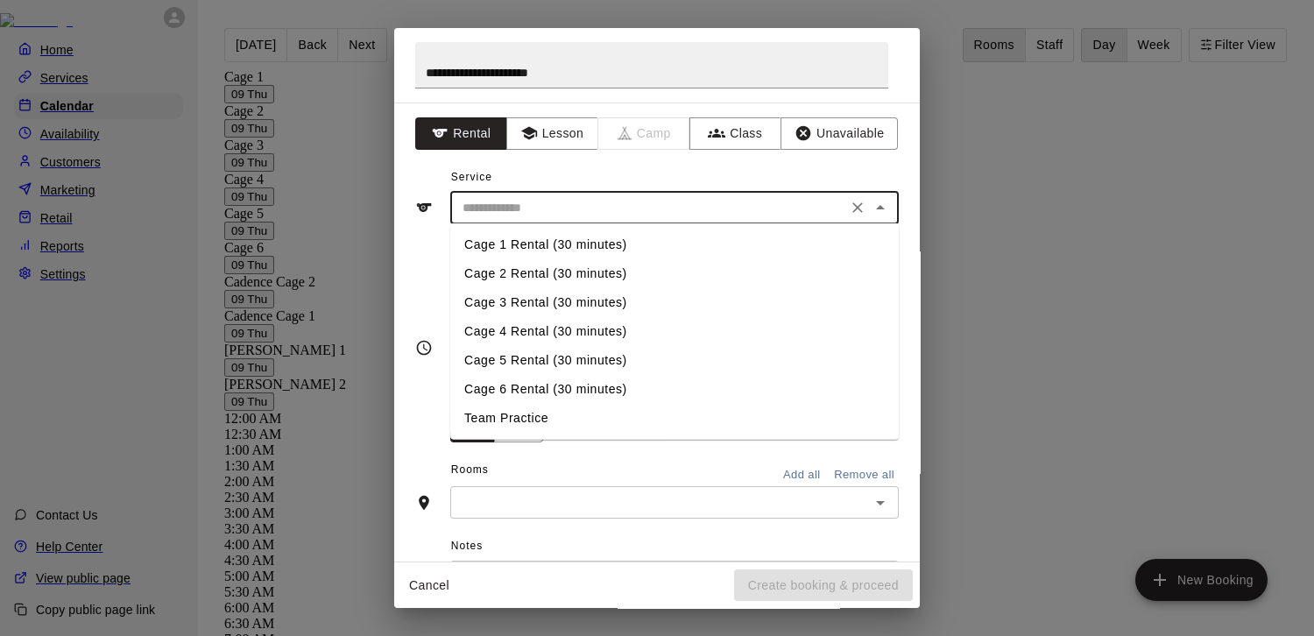
click at [541, 266] on li "Cage 2 Rental (30 minutes)" at bounding box center [674, 273] width 449 height 29
type input "**********"
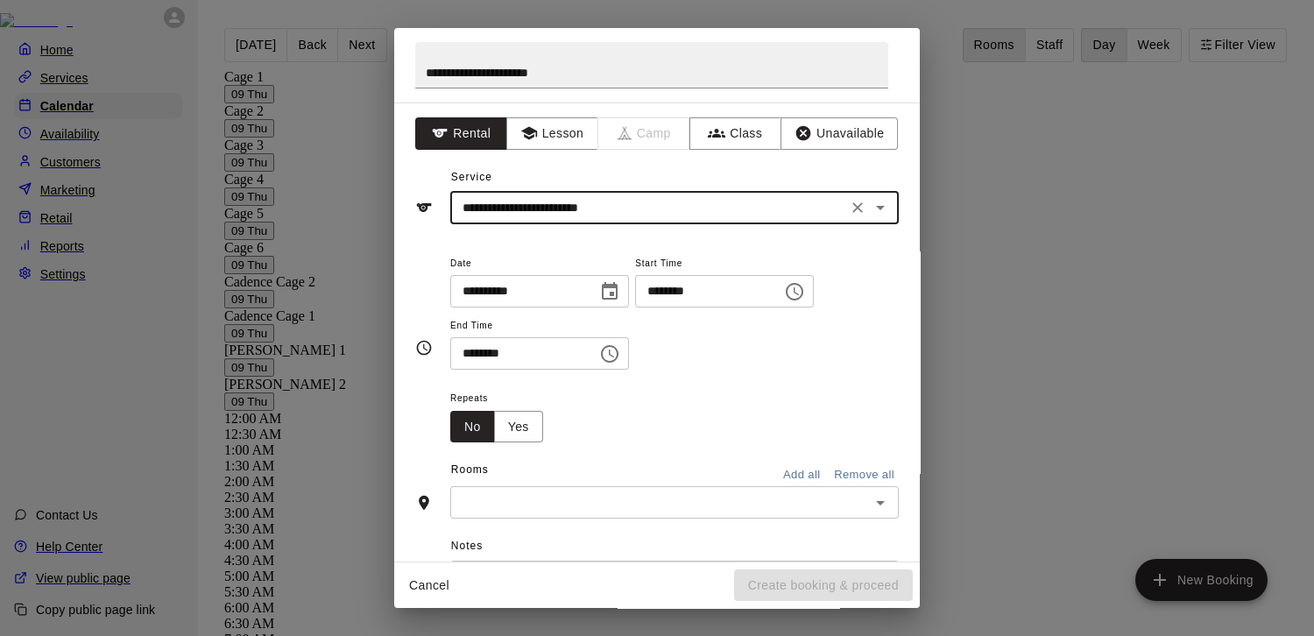
click at [784, 302] on icon "Choose time, selected time is 2:00 PM" at bounding box center [794, 291] width 21 height 21
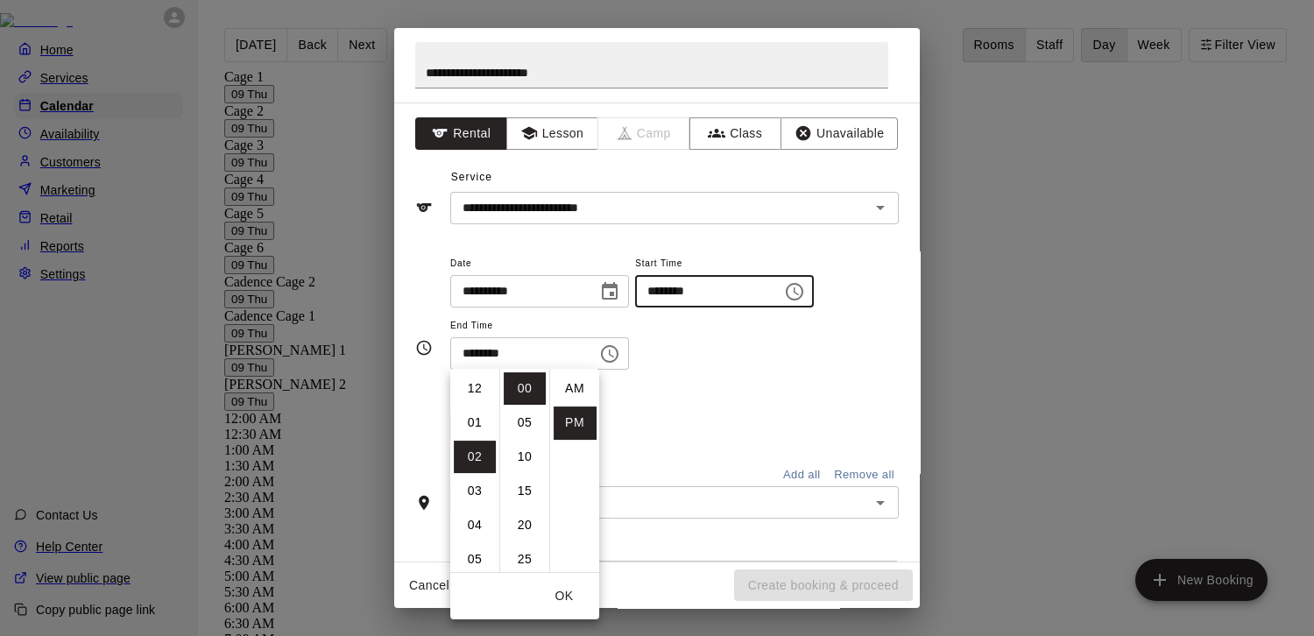
scroll to position [31, 0]
click at [484, 483] on li "05" at bounding box center [475, 491] width 42 height 32
type input "********"
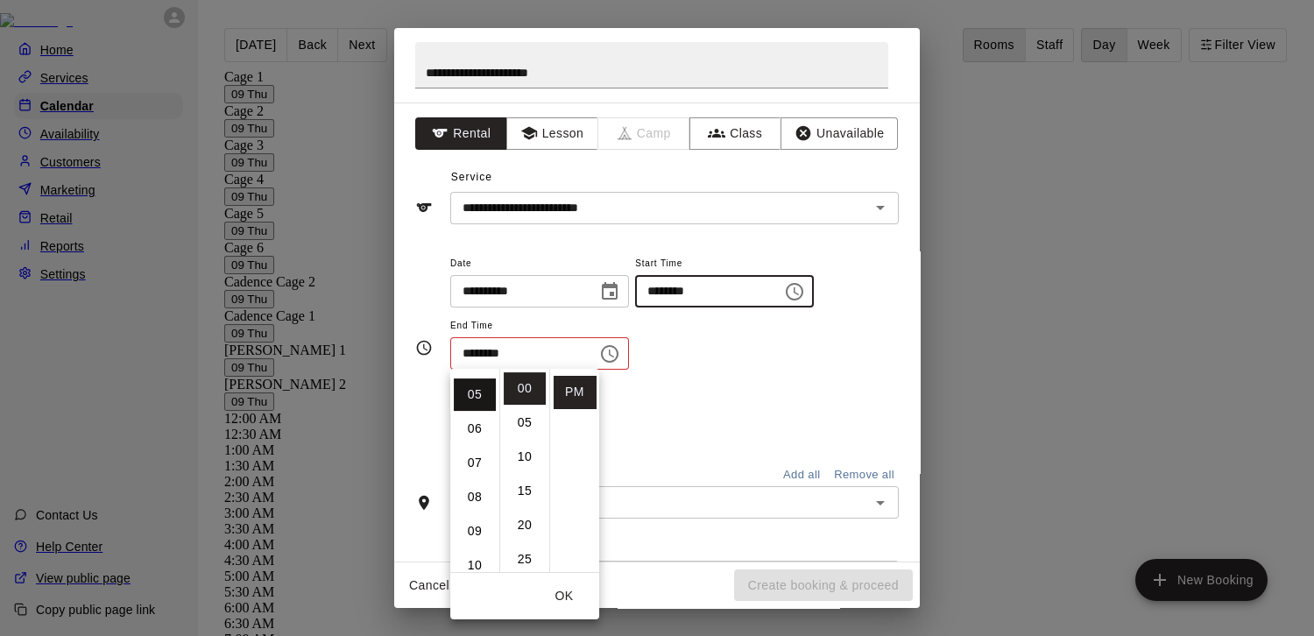
scroll to position [171, 0]
click at [676, 442] on div "Repeats No Yes" at bounding box center [674, 414] width 449 height 55
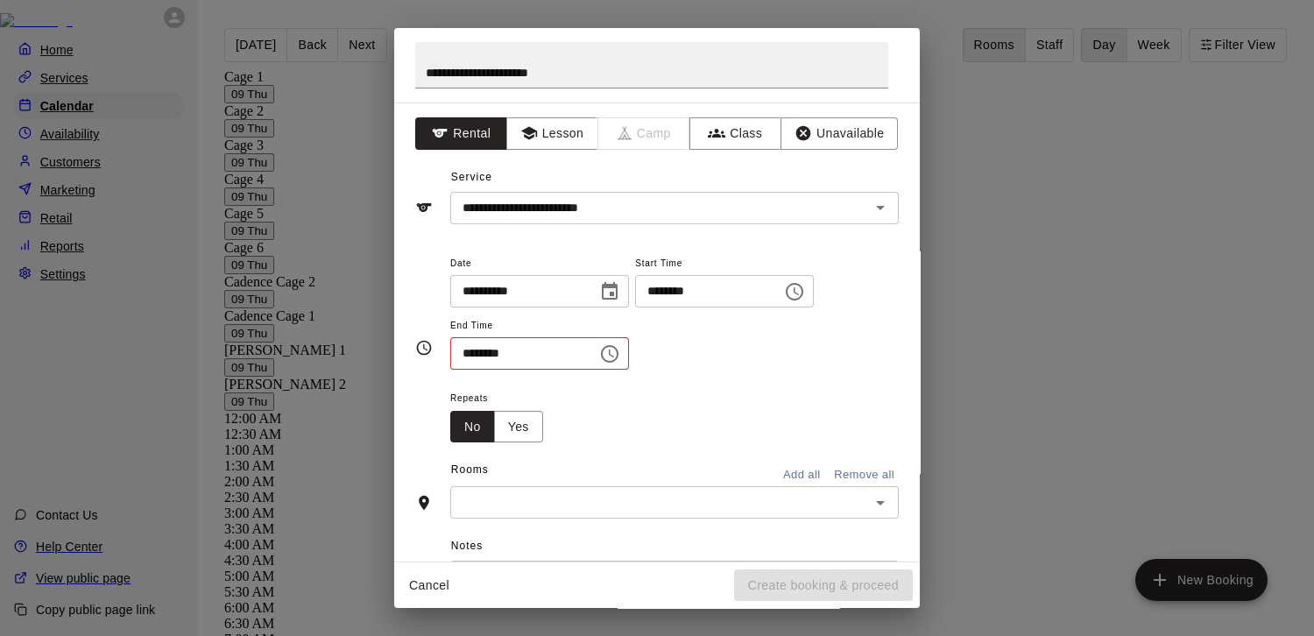
click at [550, 370] on input "********" at bounding box center [517, 353] width 135 height 32
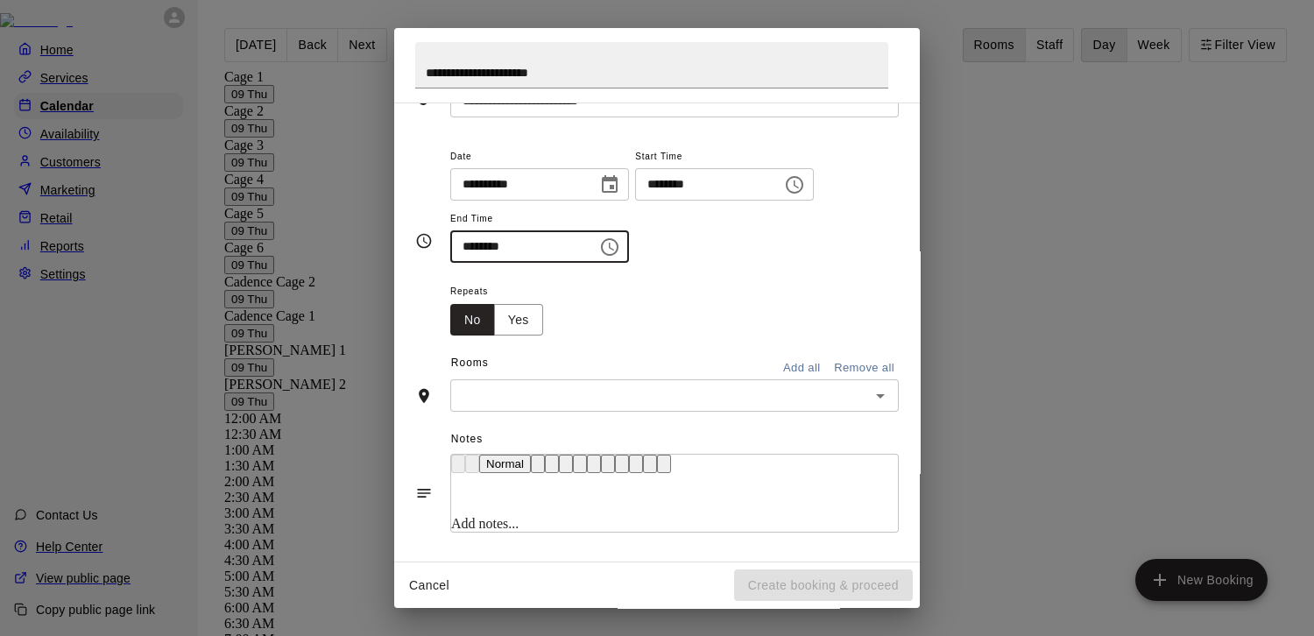
type input "********"
click at [546, 385] on input "text" at bounding box center [660, 396] width 409 height 22
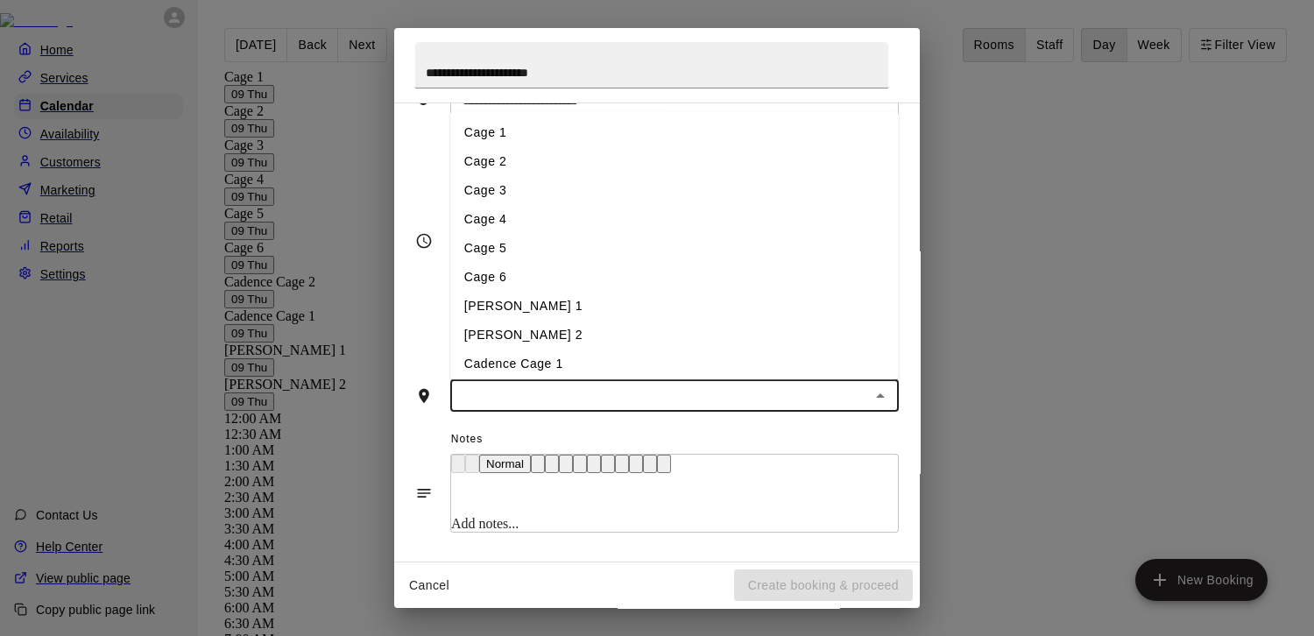
click at [492, 130] on li "Cage 1" at bounding box center [674, 132] width 449 height 29
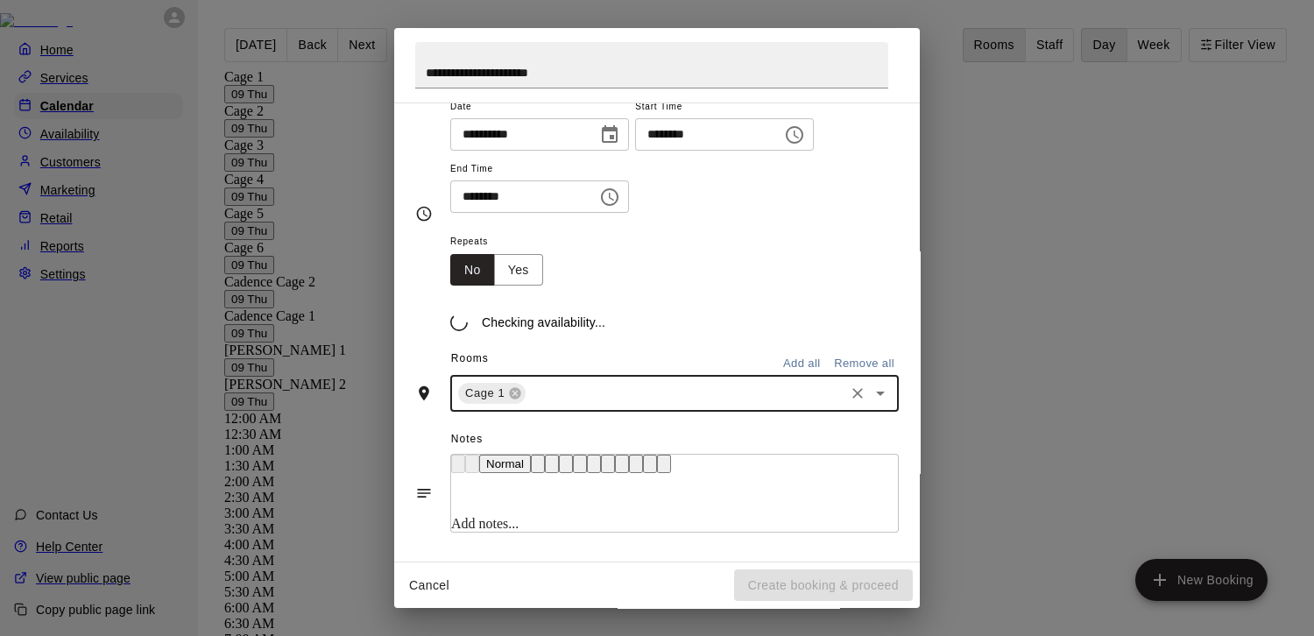
scroll to position [218, 0]
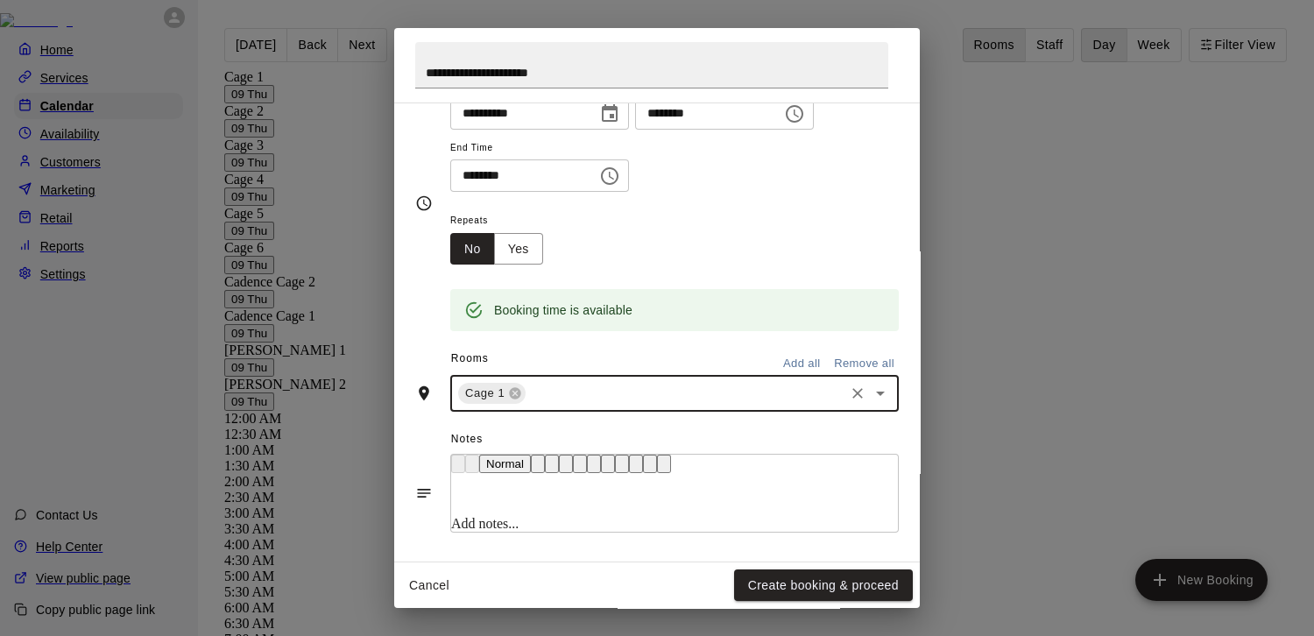
click at [560, 398] on div "Cage 1 ​" at bounding box center [674, 393] width 449 height 37
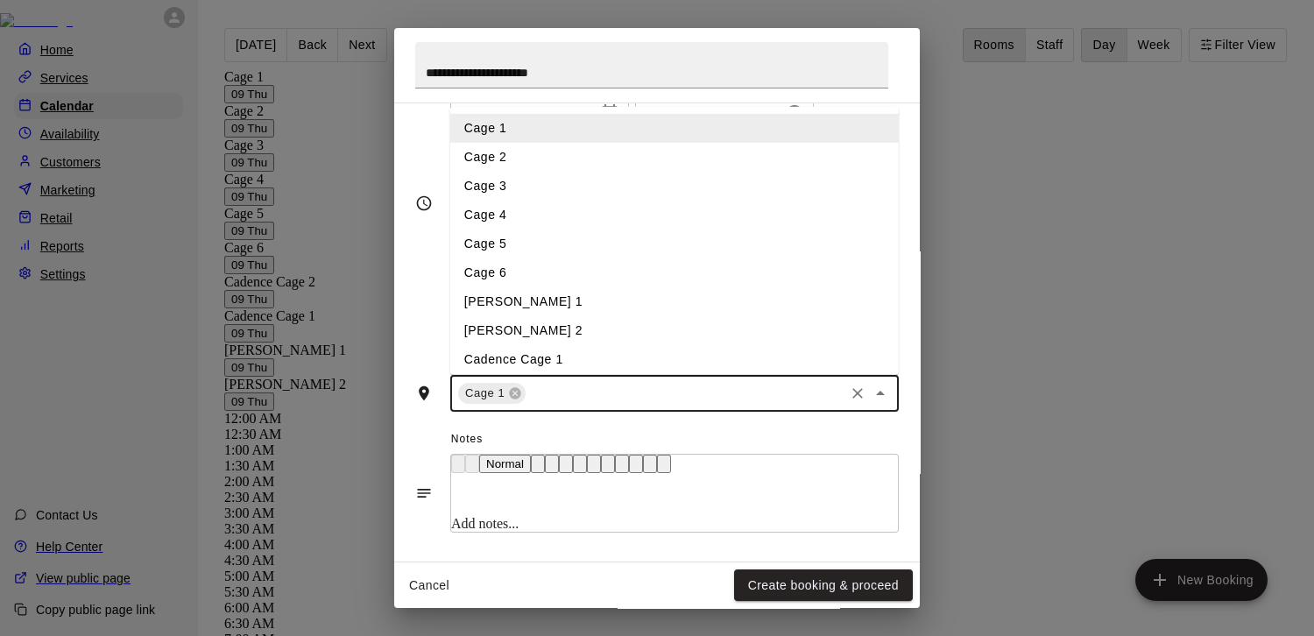
click at [532, 172] on li "Cage 2" at bounding box center [674, 157] width 449 height 29
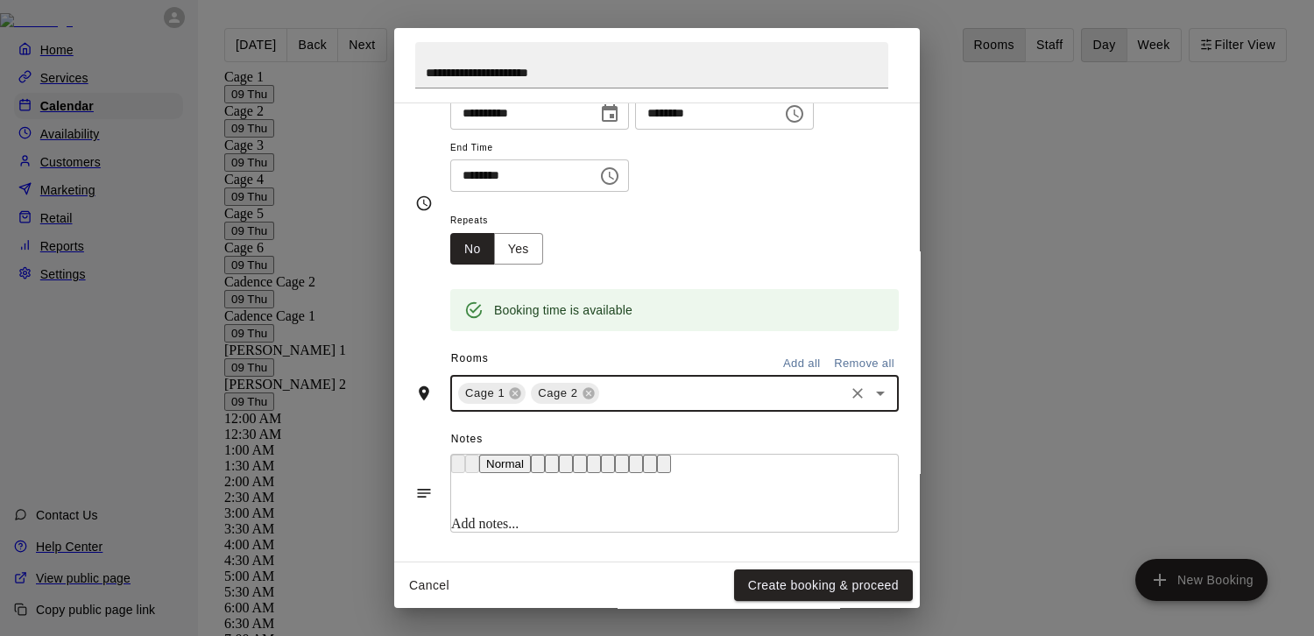
click at [611, 401] on input "text" at bounding box center [722, 394] width 240 height 22
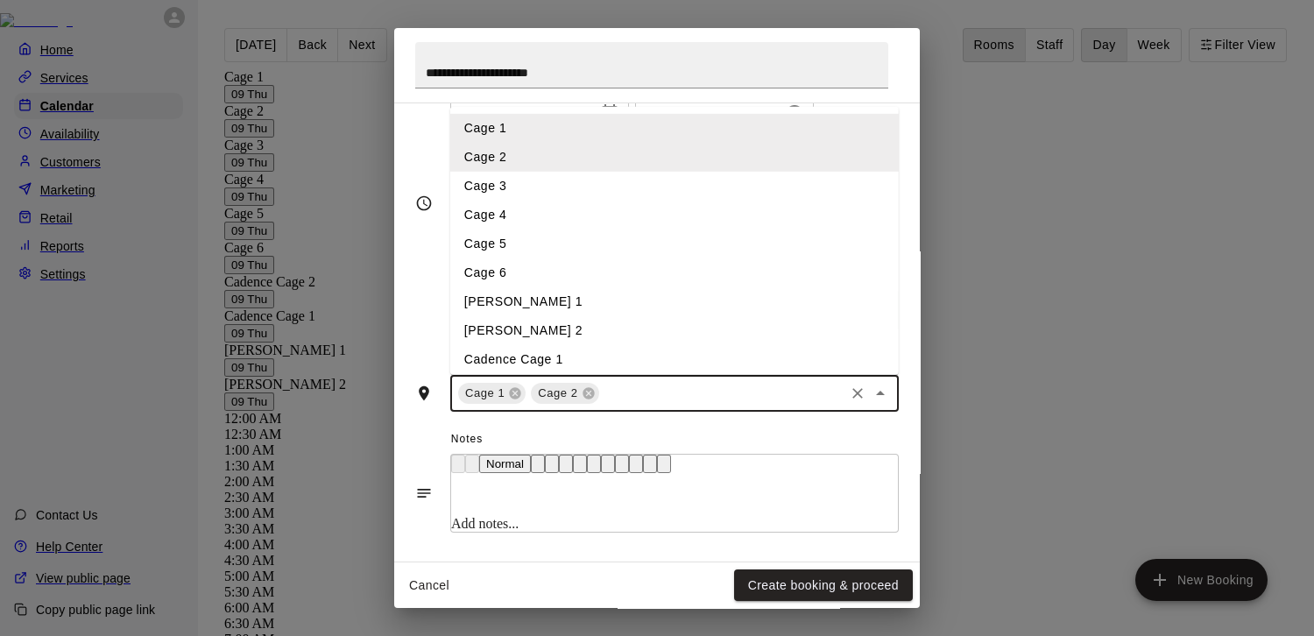
click at [570, 201] on li "Cage 3" at bounding box center [674, 186] width 449 height 29
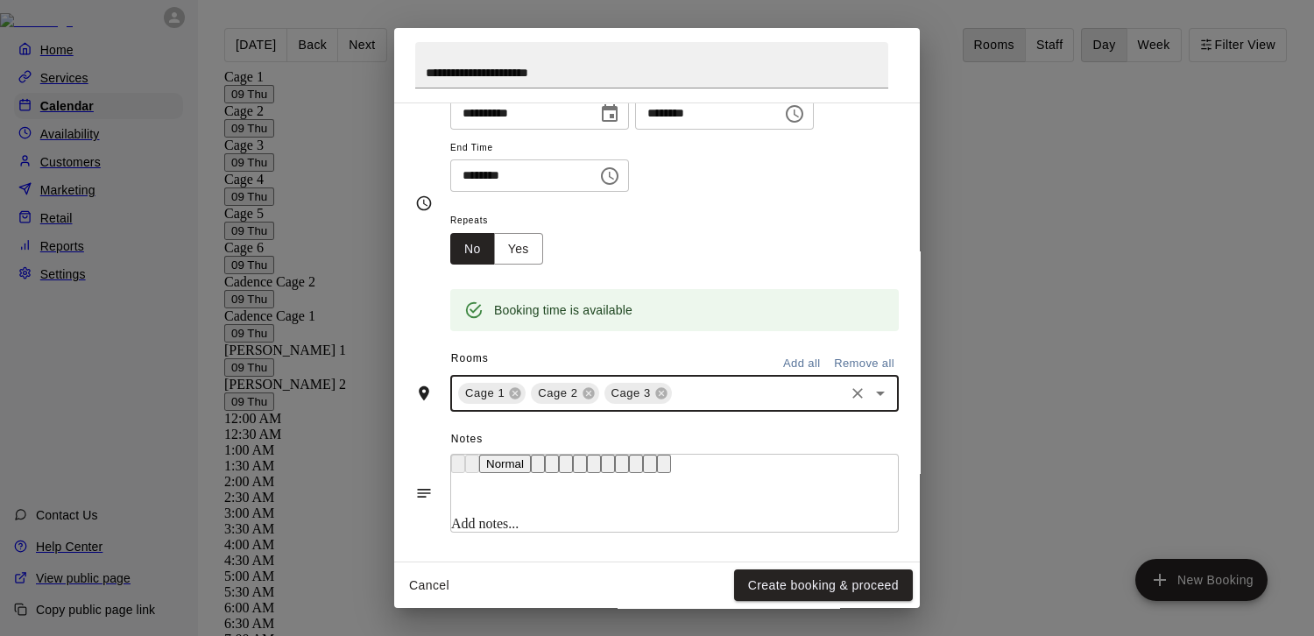
click at [686, 404] on input "text" at bounding box center [758, 394] width 167 height 22
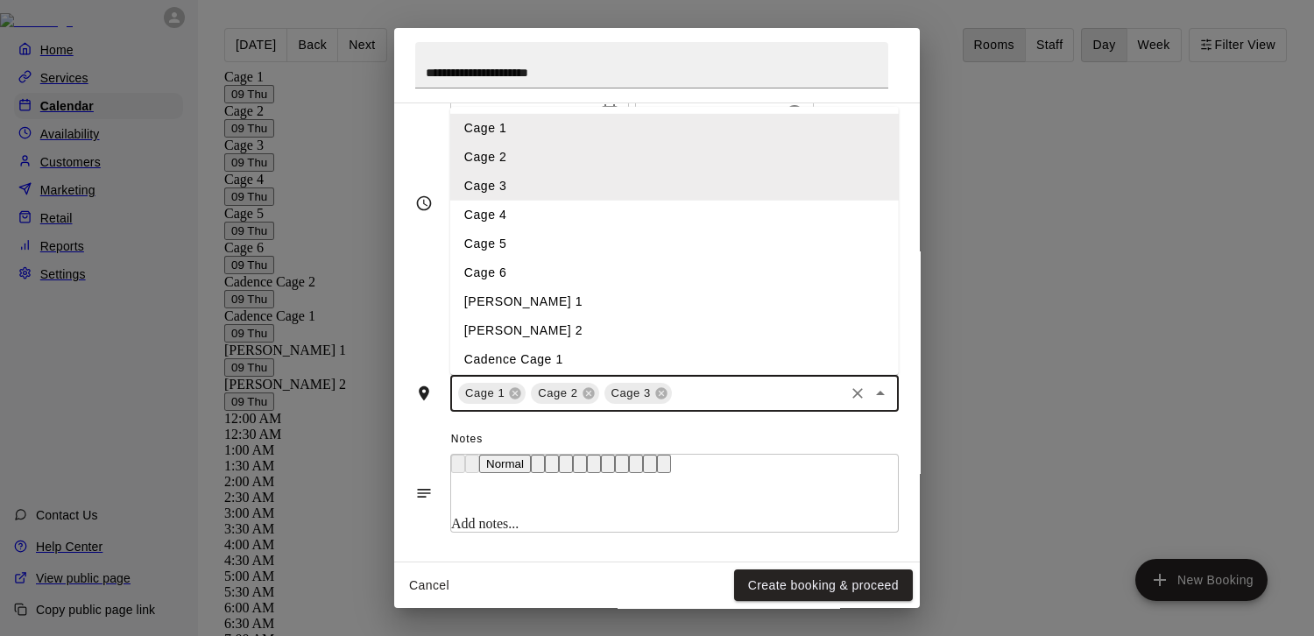
click at [638, 230] on li "Cage 4" at bounding box center [674, 215] width 449 height 29
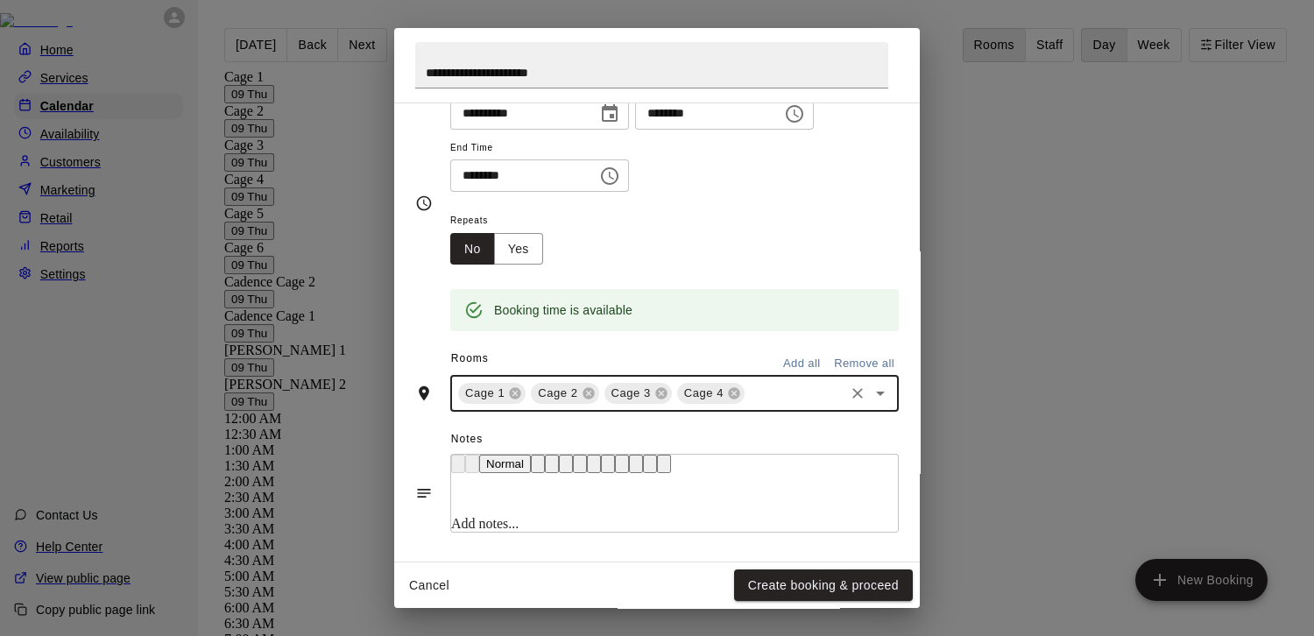
click at [758, 405] on input "text" at bounding box center [794, 394] width 95 height 22
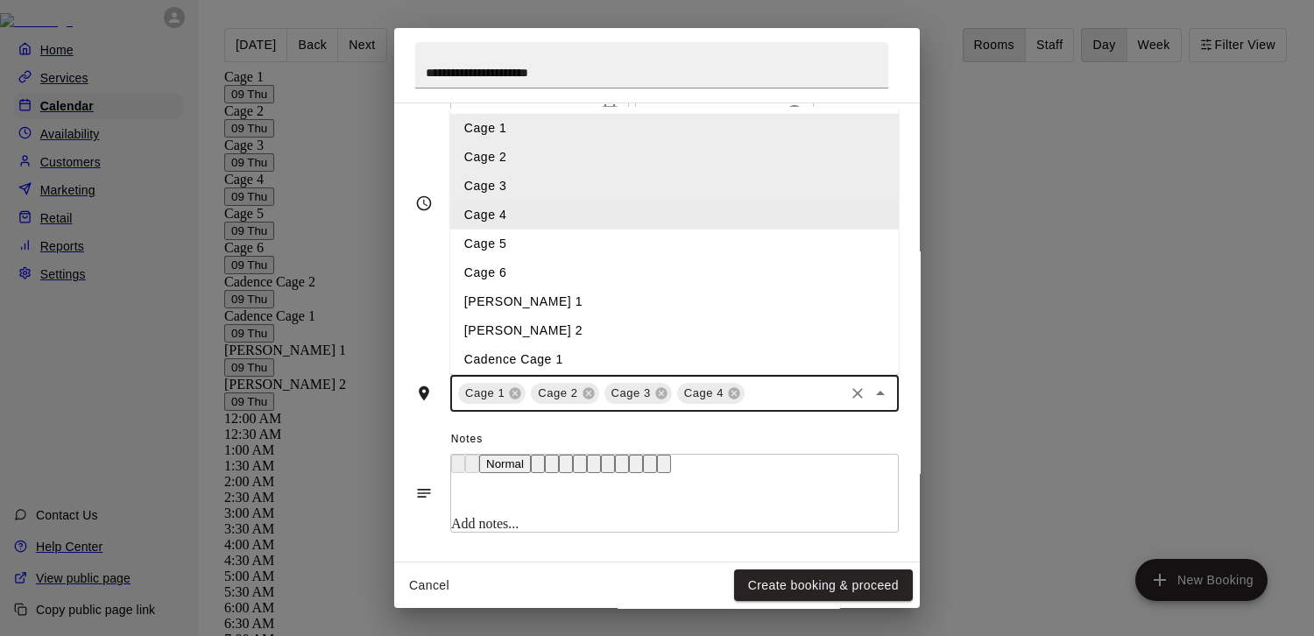
click at [702, 230] on li "Cage 4" at bounding box center [674, 215] width 449 height 29
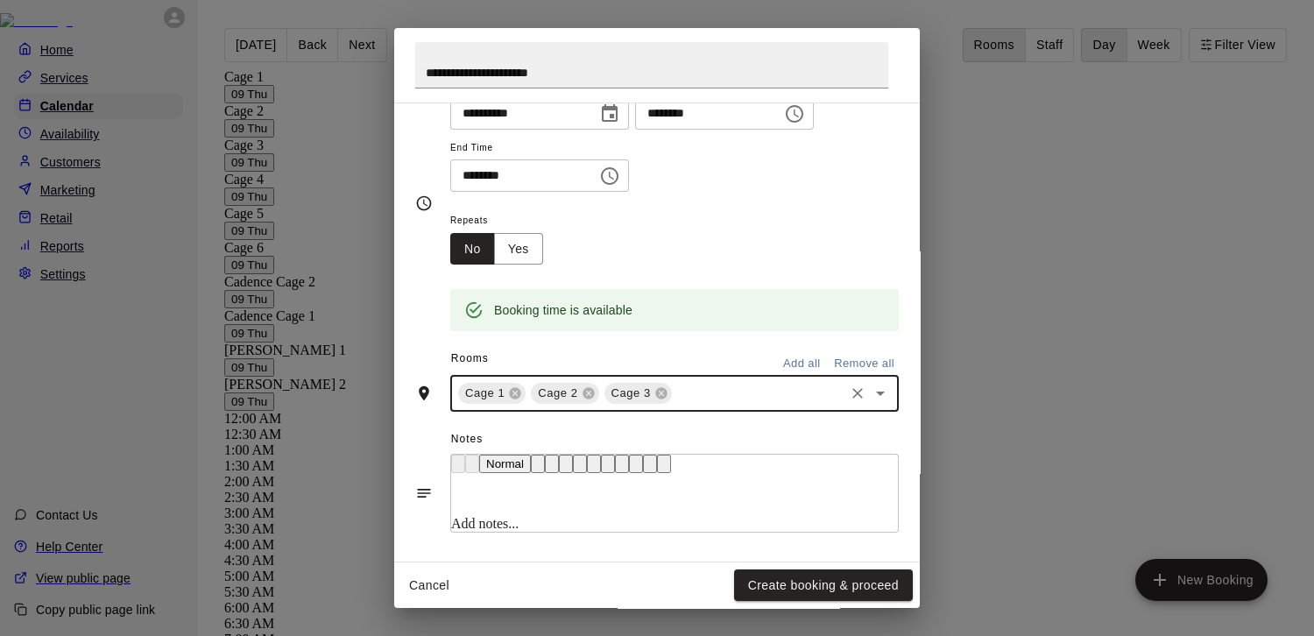
click at [732, 405] on input "text" at bounding box center [758, 394] width 167 height 22
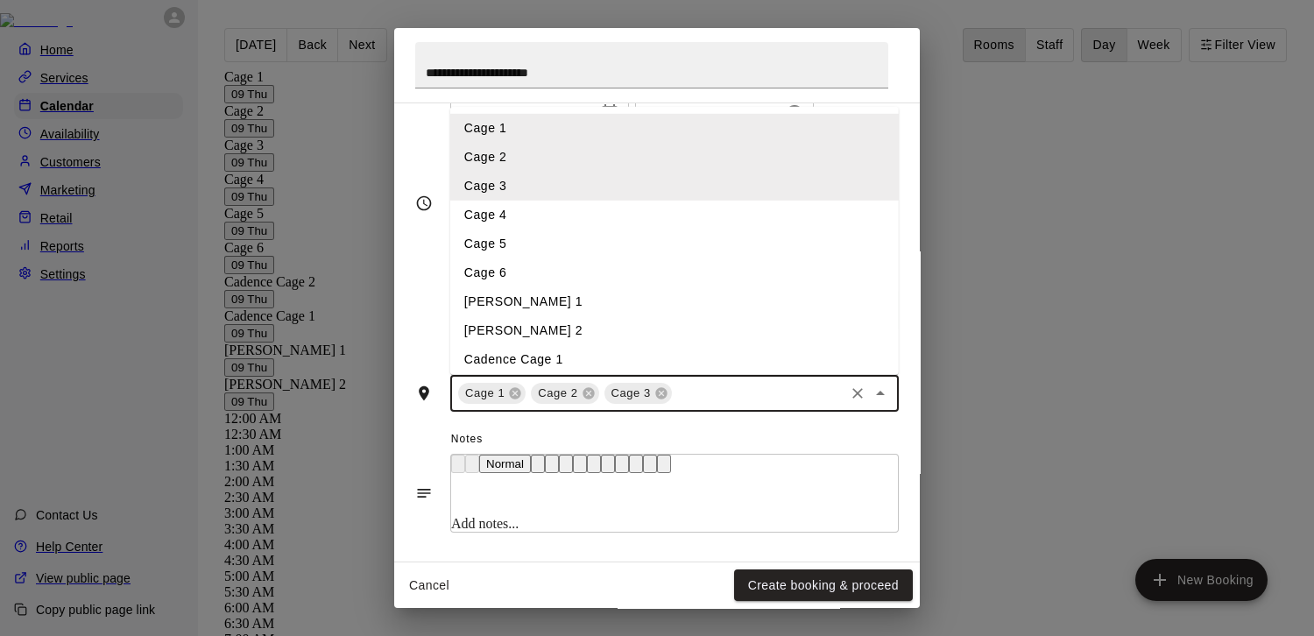
click at [681, 230] on li "Cage 4" at bounding box center [674, 215] width 449 height 29
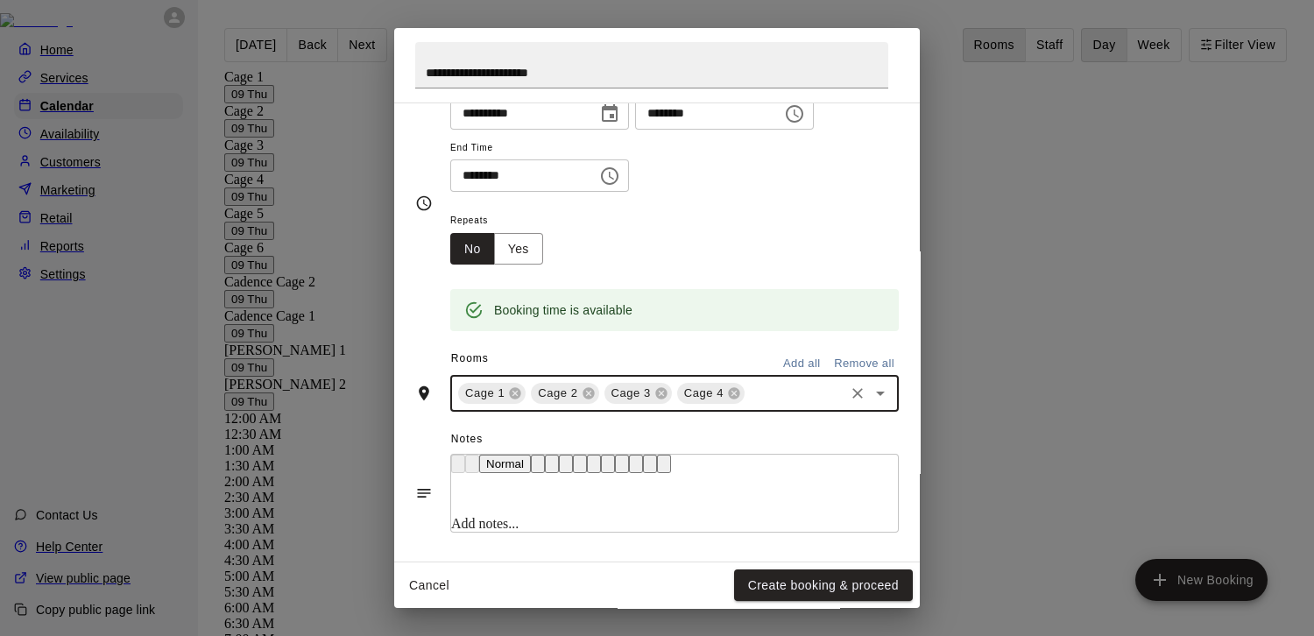
click at [766, 405] on input "text" at bounding box center [794, 394] width 95 height 22
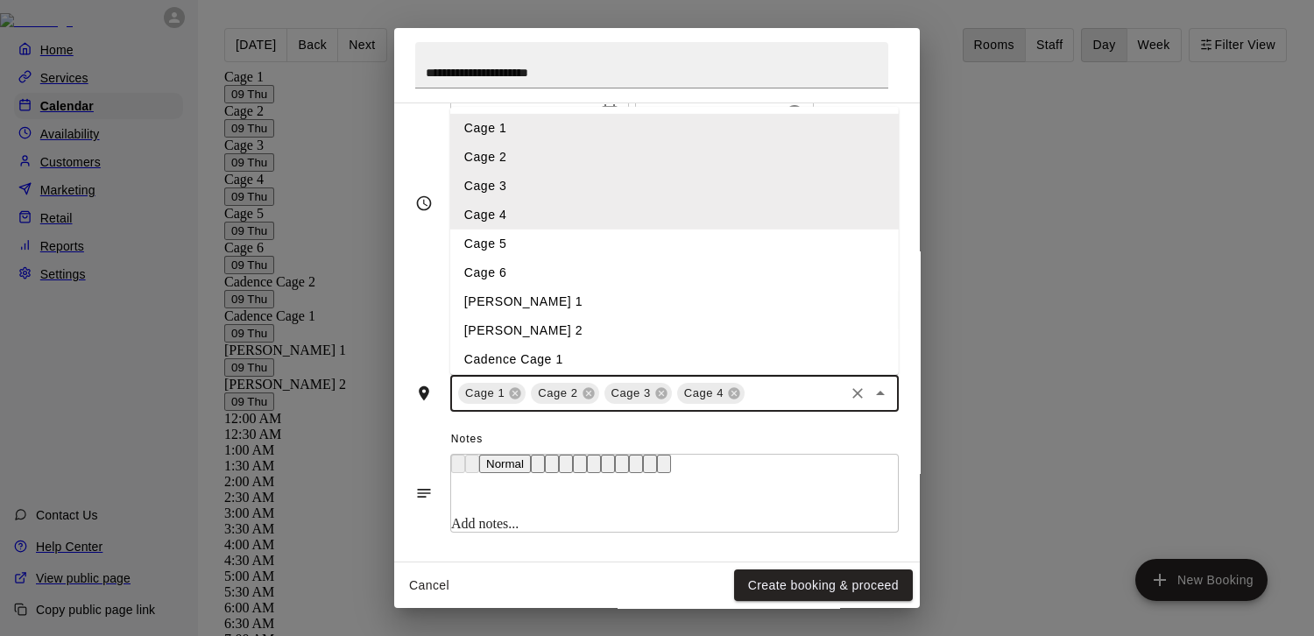
click at [700, 258] on li "Cage 5" at bounding box center [674, 244] width 449 height 29
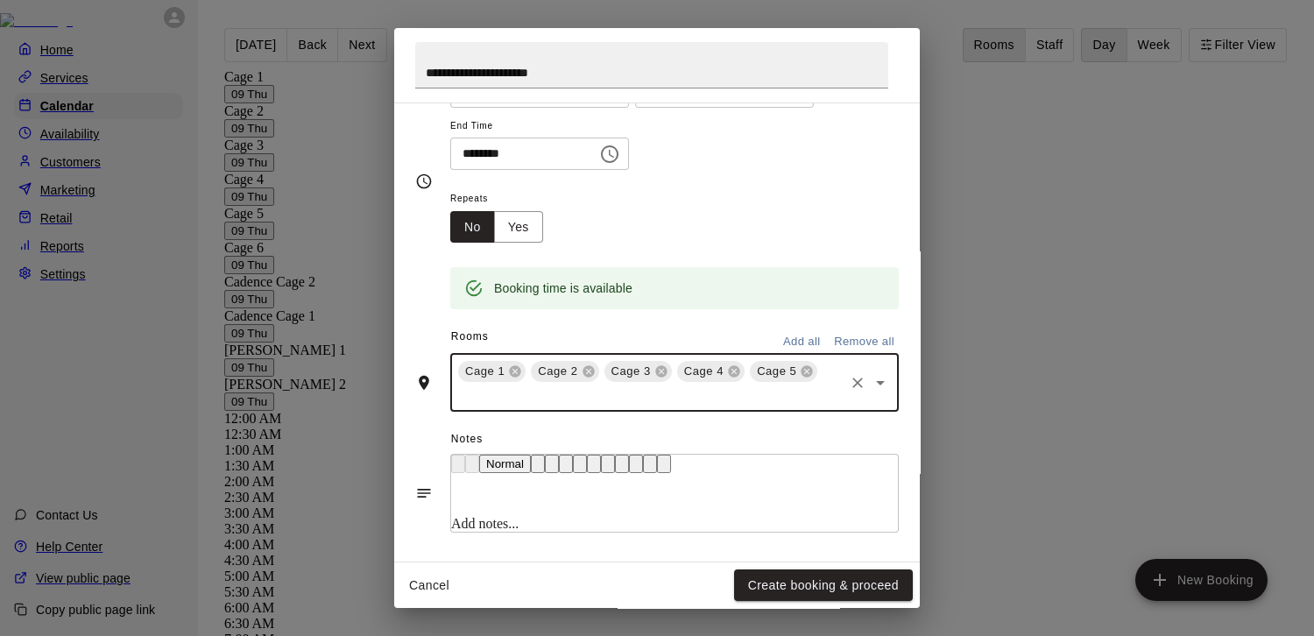
click at [782, 407] on input "text" at bounding box center [649, 396] width 386 height 22
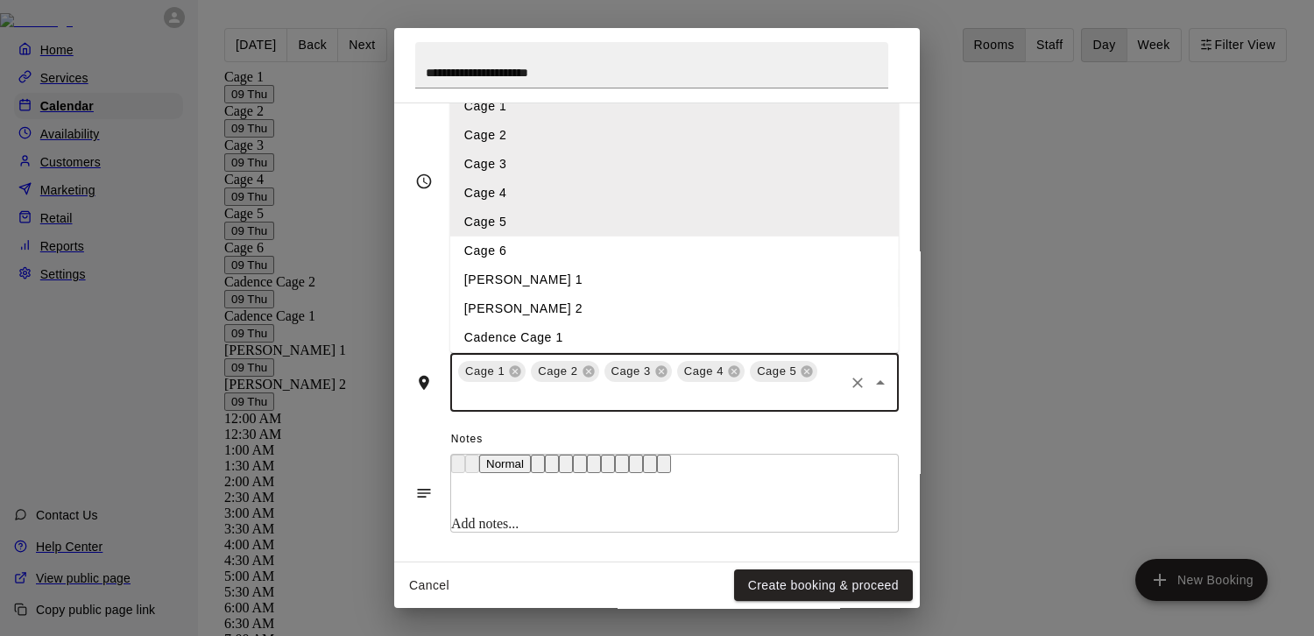
click at [623, 265] on li "Cage 6" at bounding box center [674, 251] width 449 height 29
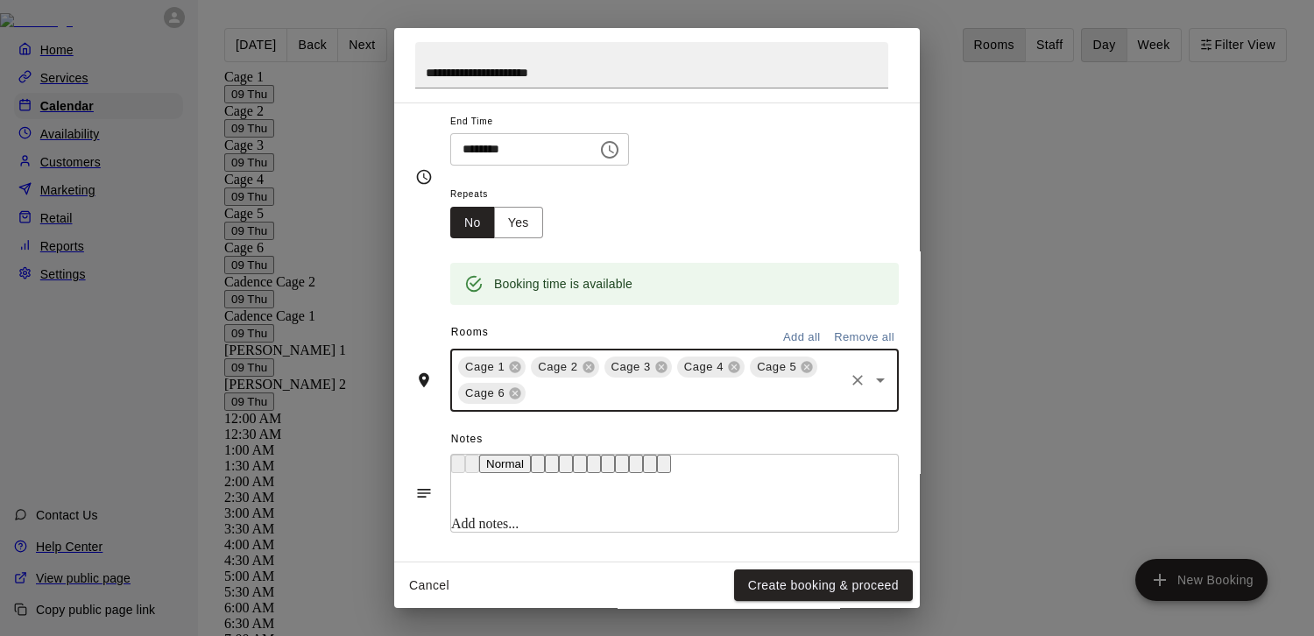
scroll to position [397, 0]
click at [761, 582] on button "Create booking & proceed" at bounding box center [823, 585] width 179 height 32
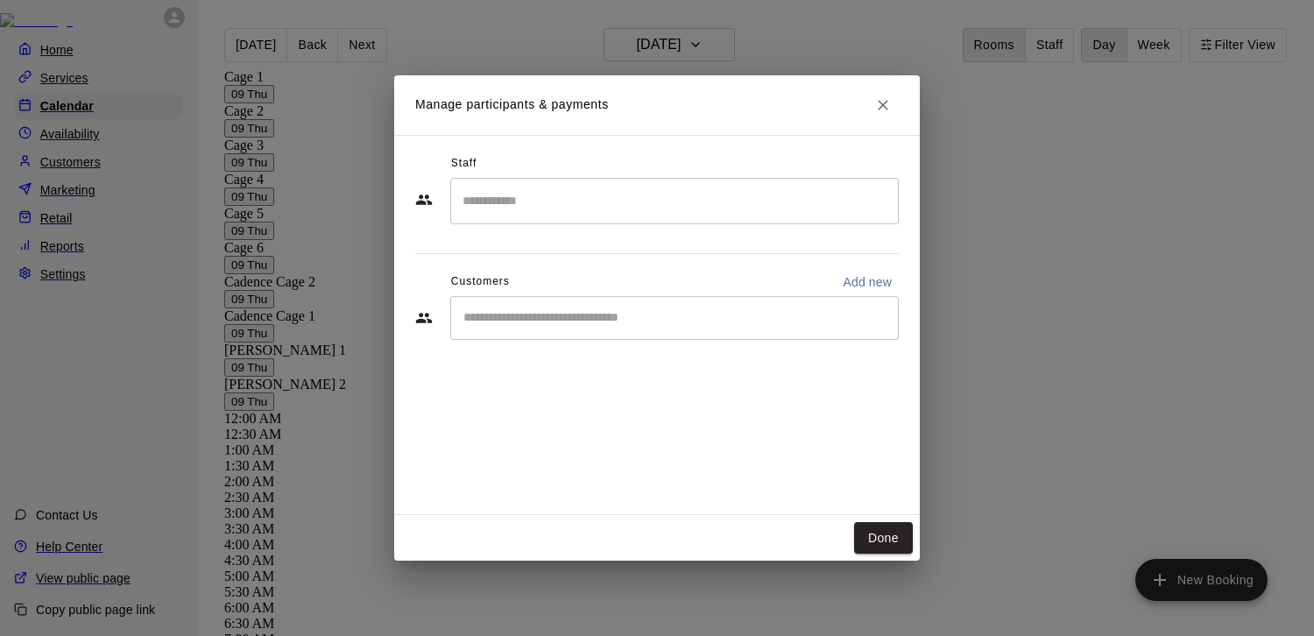
click at [698, 241] on div "Staff ​ Customers Add new ​" at bounding box center [657, 254] width 484 height 208
click at [690, 216] on input "Search staff" at bounding box center [674, 201] width 433 height 31
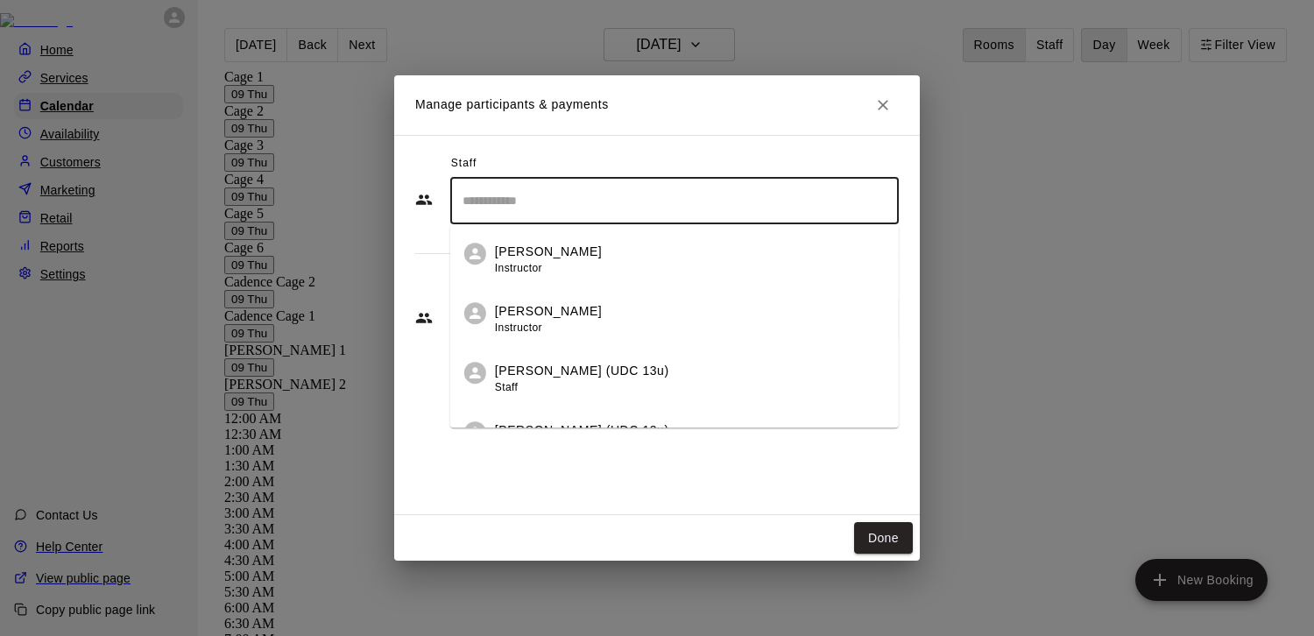
scroll to position [1464, 0]
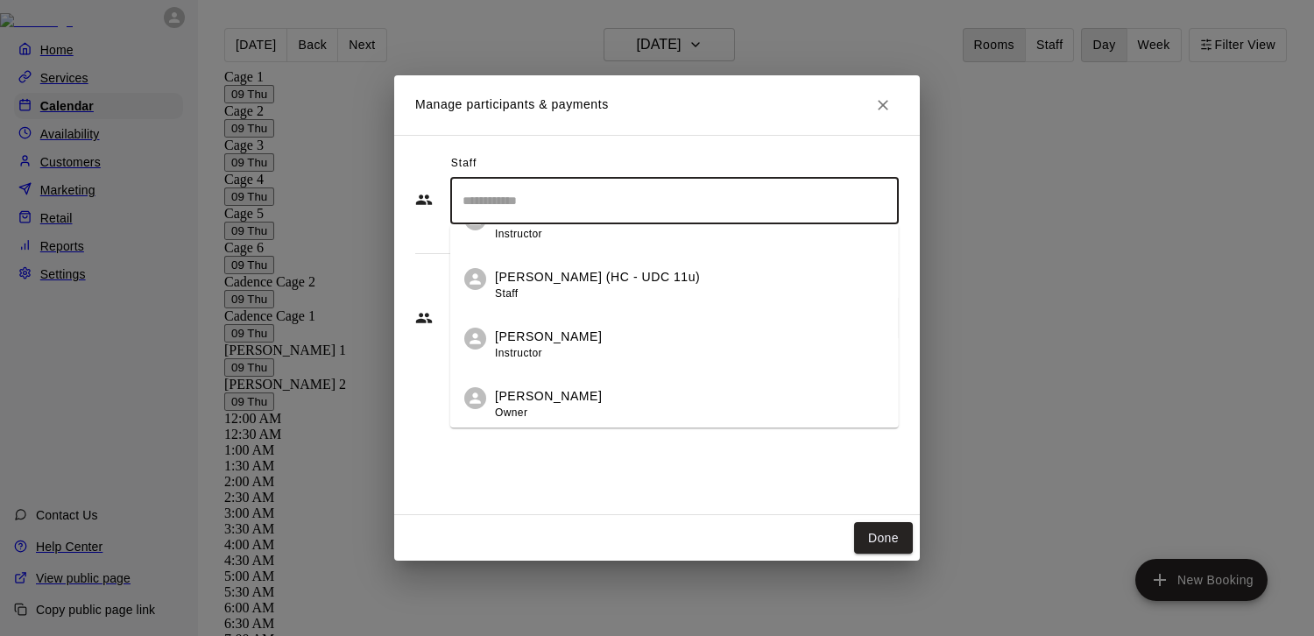
click at [650, 302] on div "[PERSON_NAME] (HC - UDC 11u) Staff" at bounding box center [597, 285] width 205 height 34
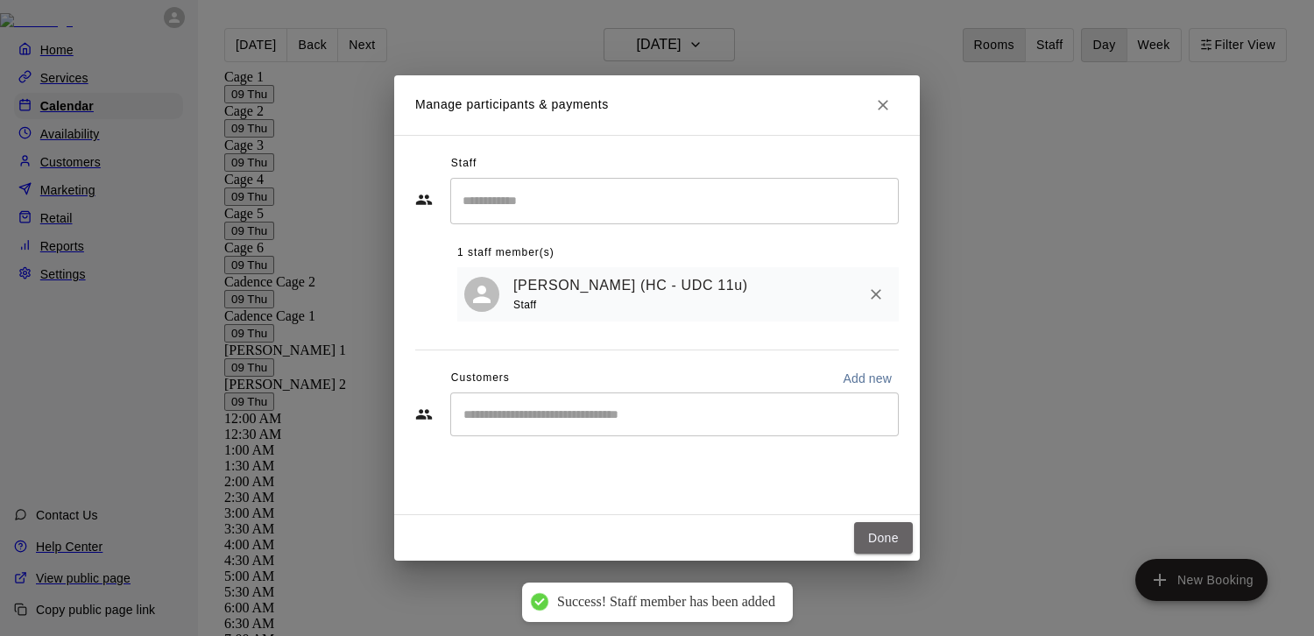
click at [883, 523] on button "Done" at bounding box center [883, 538] width 59 height 32
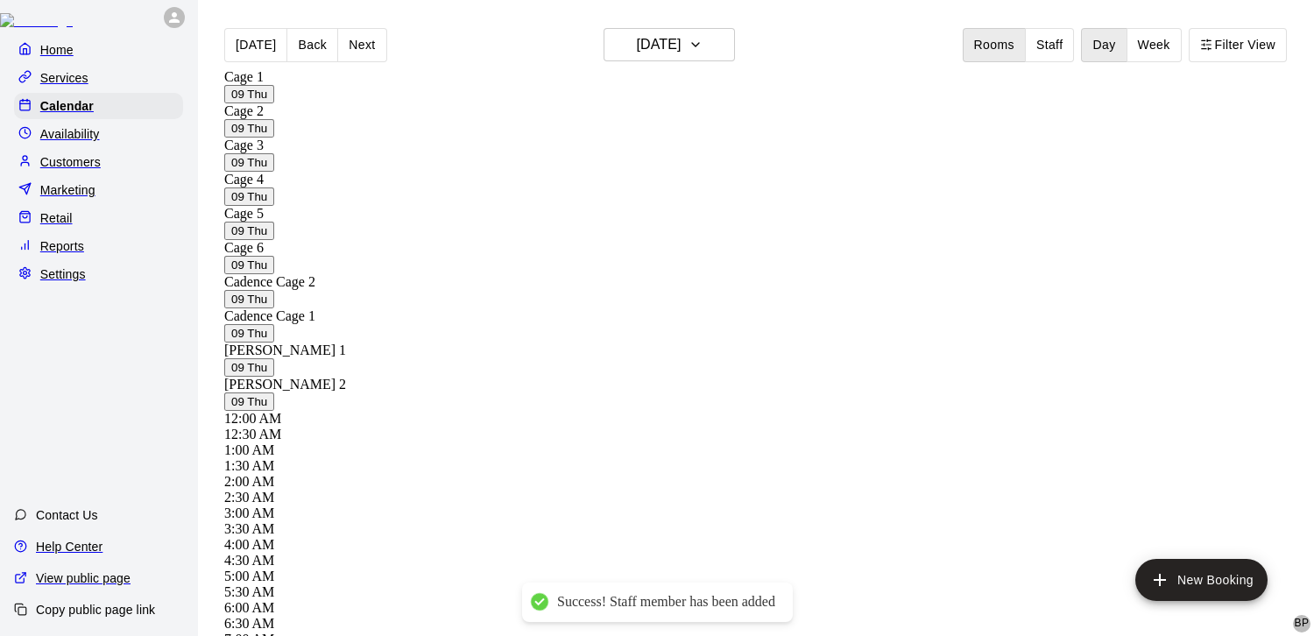
scroll to position [1082, 0]
